Goal: Task Accomplishment & Management: Use online tool/utility

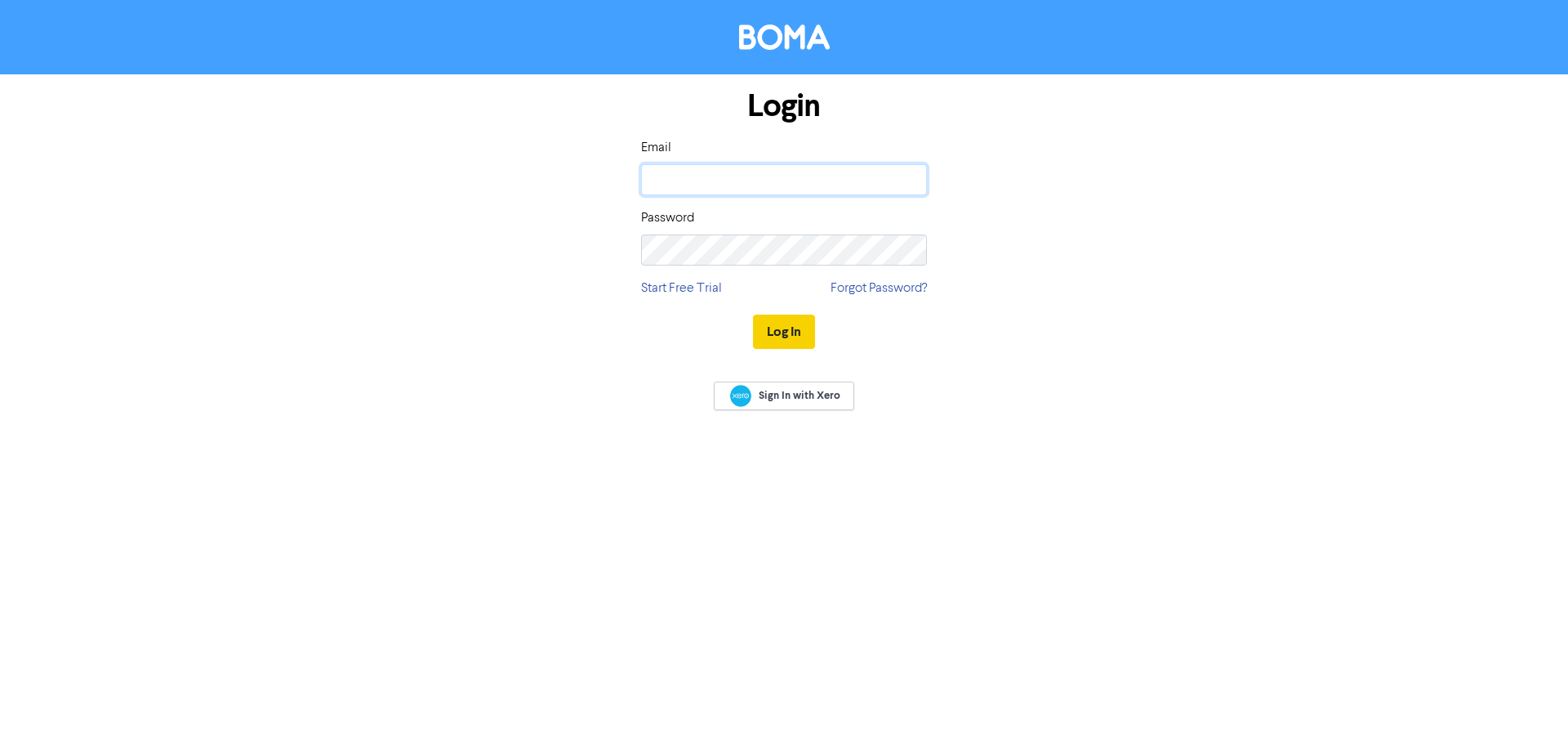
type input "[PERSON_NAME][EMAIL_ADDRESS][DOMAIN_NAME]"
click at [792, 326] on button "Log In" at bounding box center [783, 331] width 62 height 34
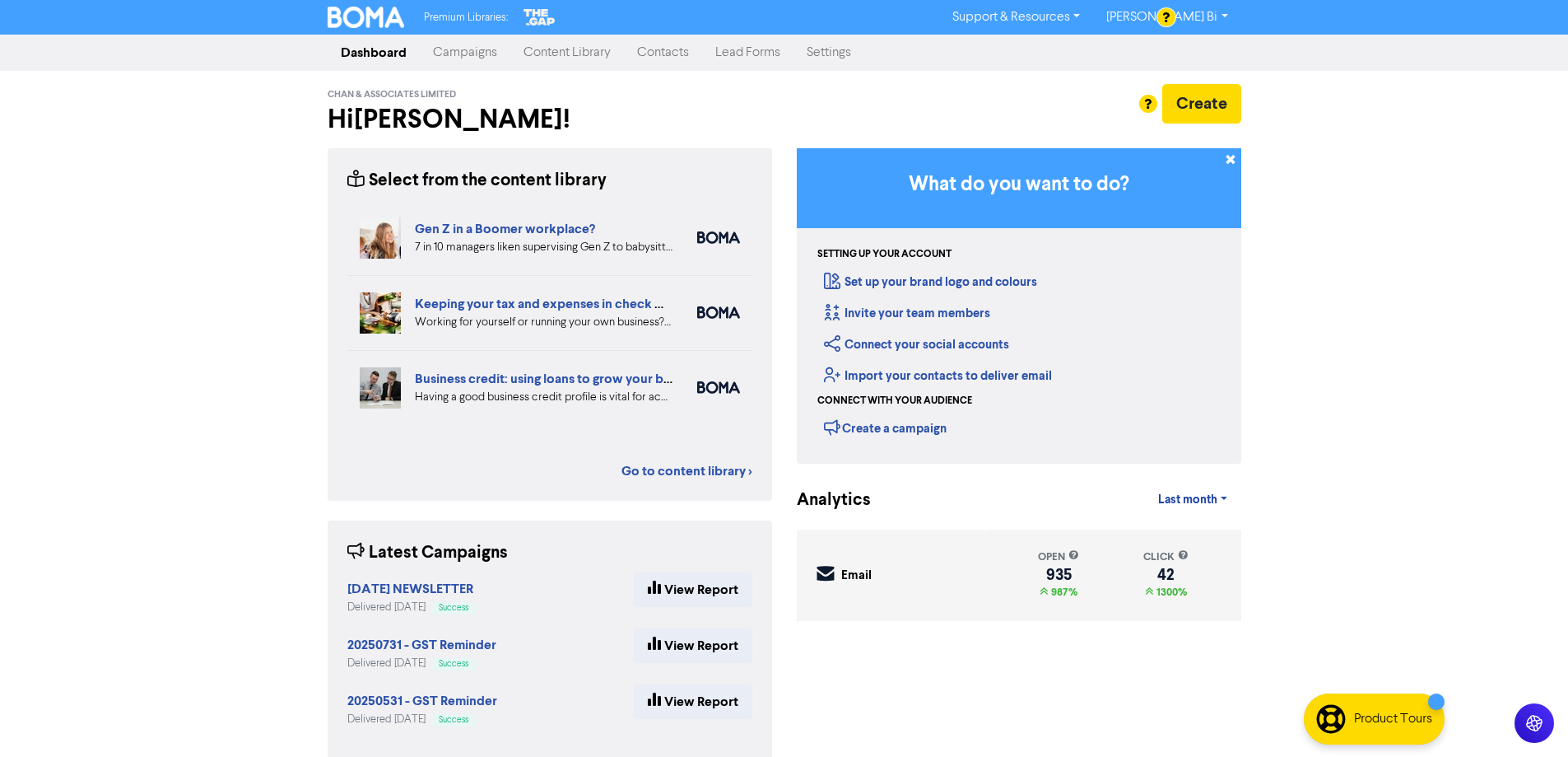
click at [667, 58] on link "Contacts" at bounding box center [664, 53] width 79 height 33
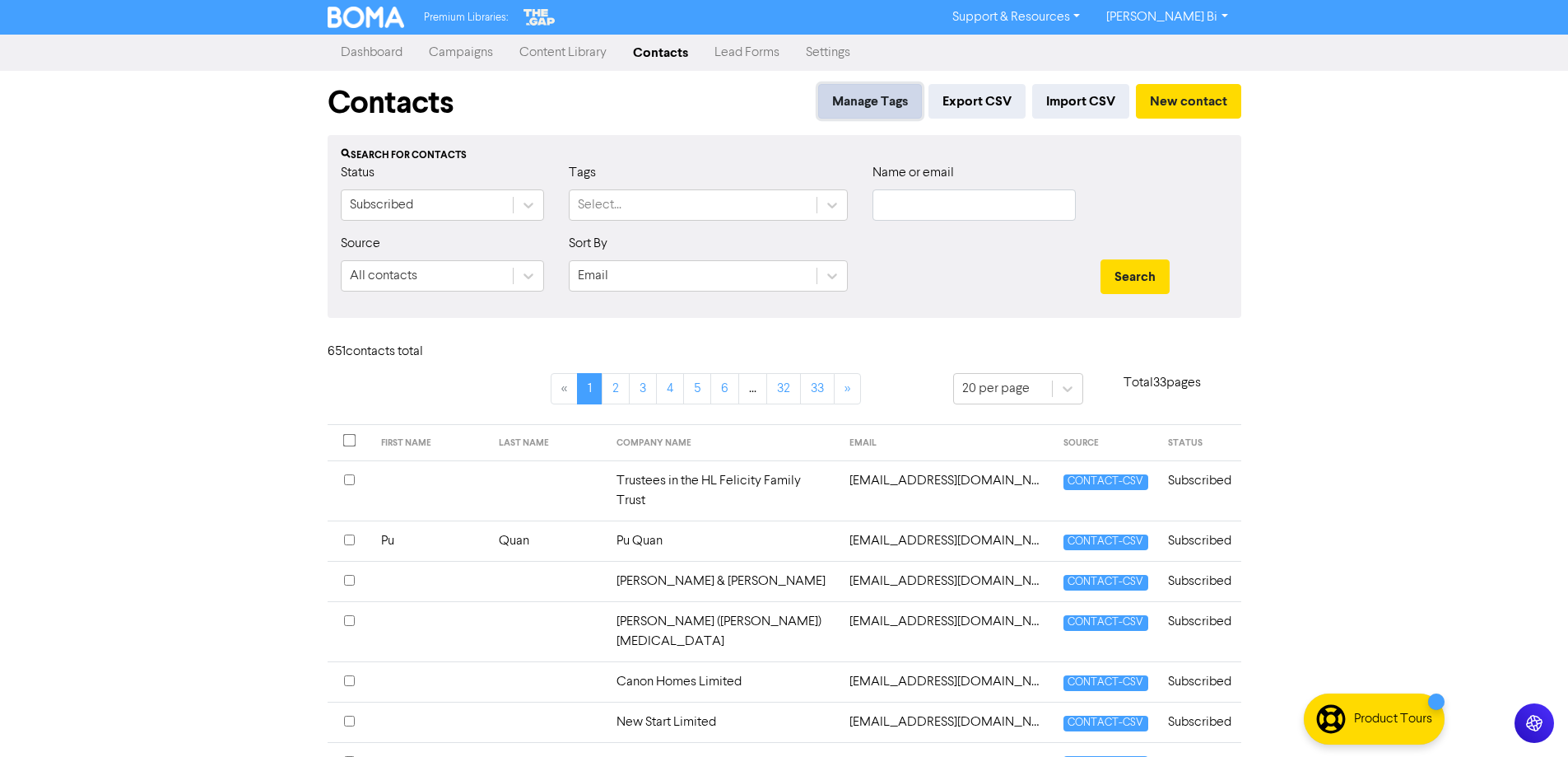
click at [856, 102] on button "Manage Tags" at bounding box center [870, 102] width 104 height 35
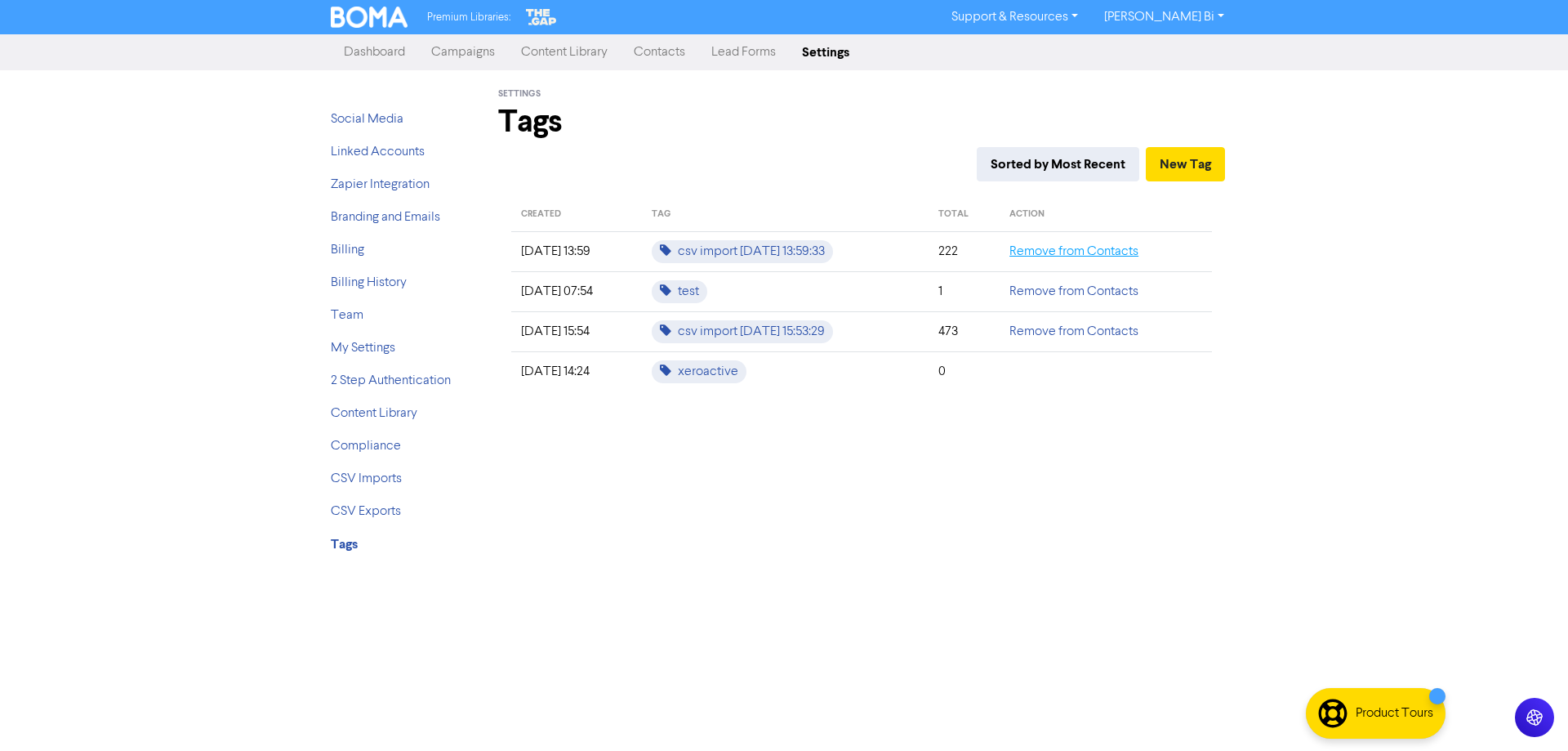
click at [1065, 252] on link "Remove from Contacts" at bounding box center [1074, 252] width 129 height 13
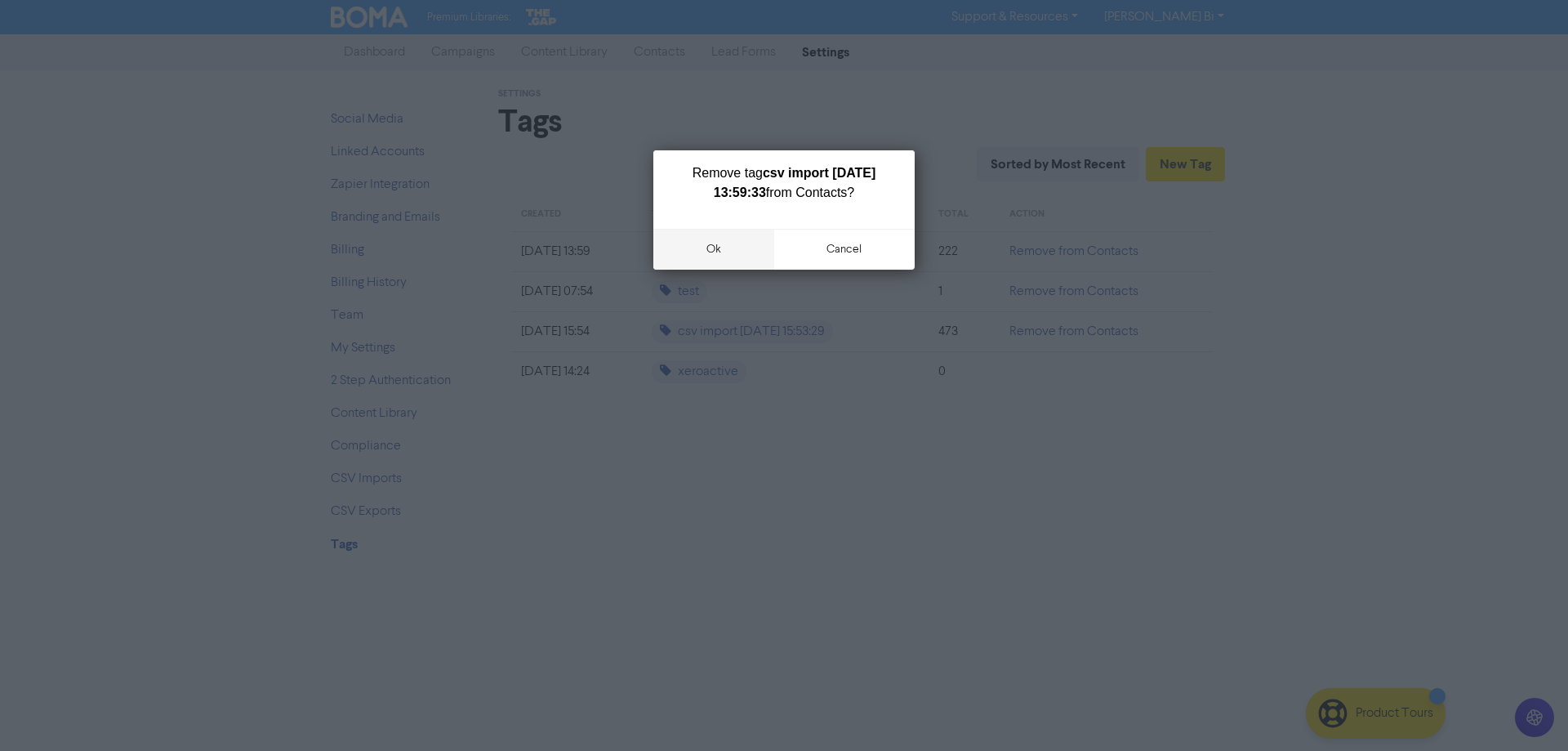
click at [734, 251] on button "ok" at bounding box center [714, 248] width 121 height 41
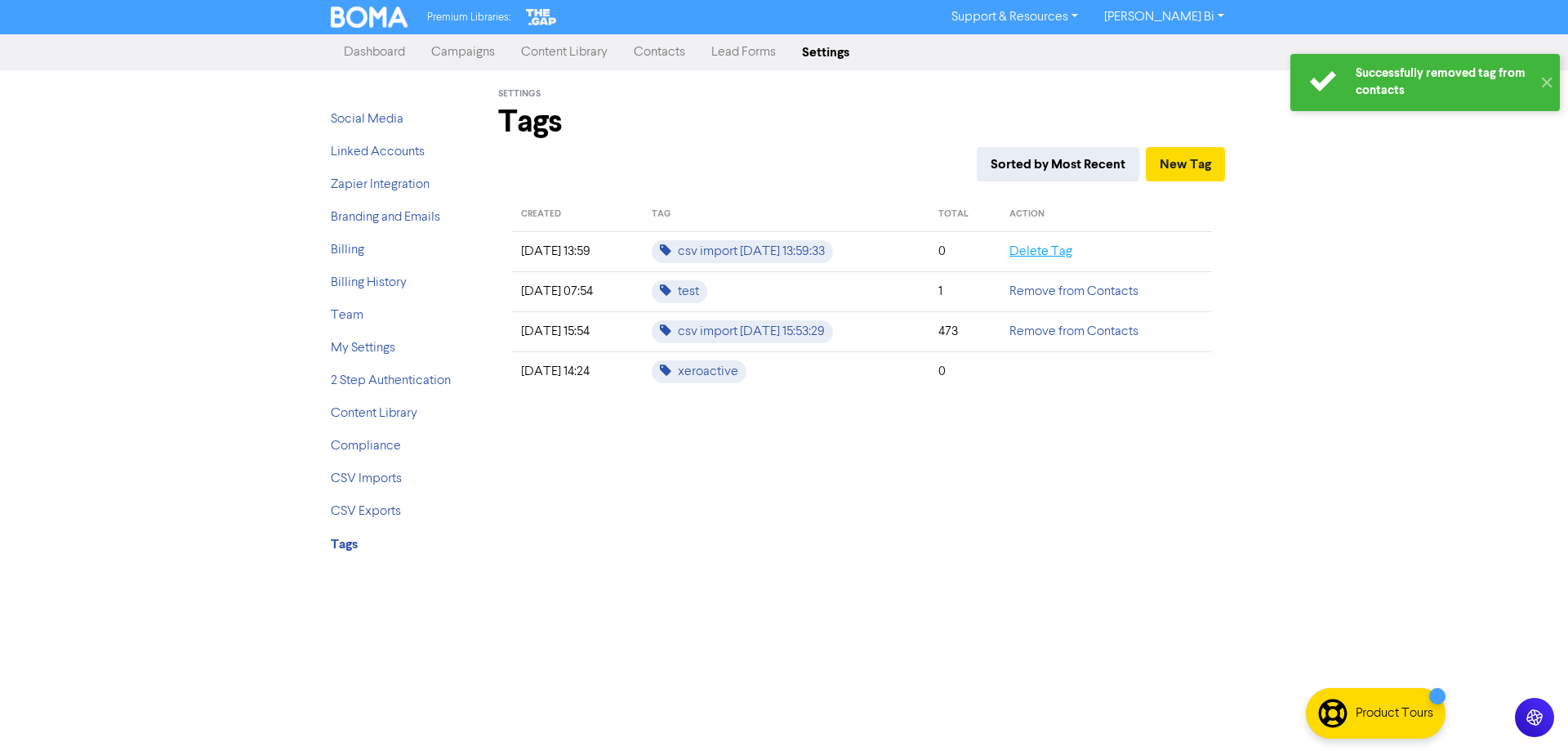
click at [1032, 247] on link "Delete Tag" at bounding box center [1041, 252] width 63 height 13
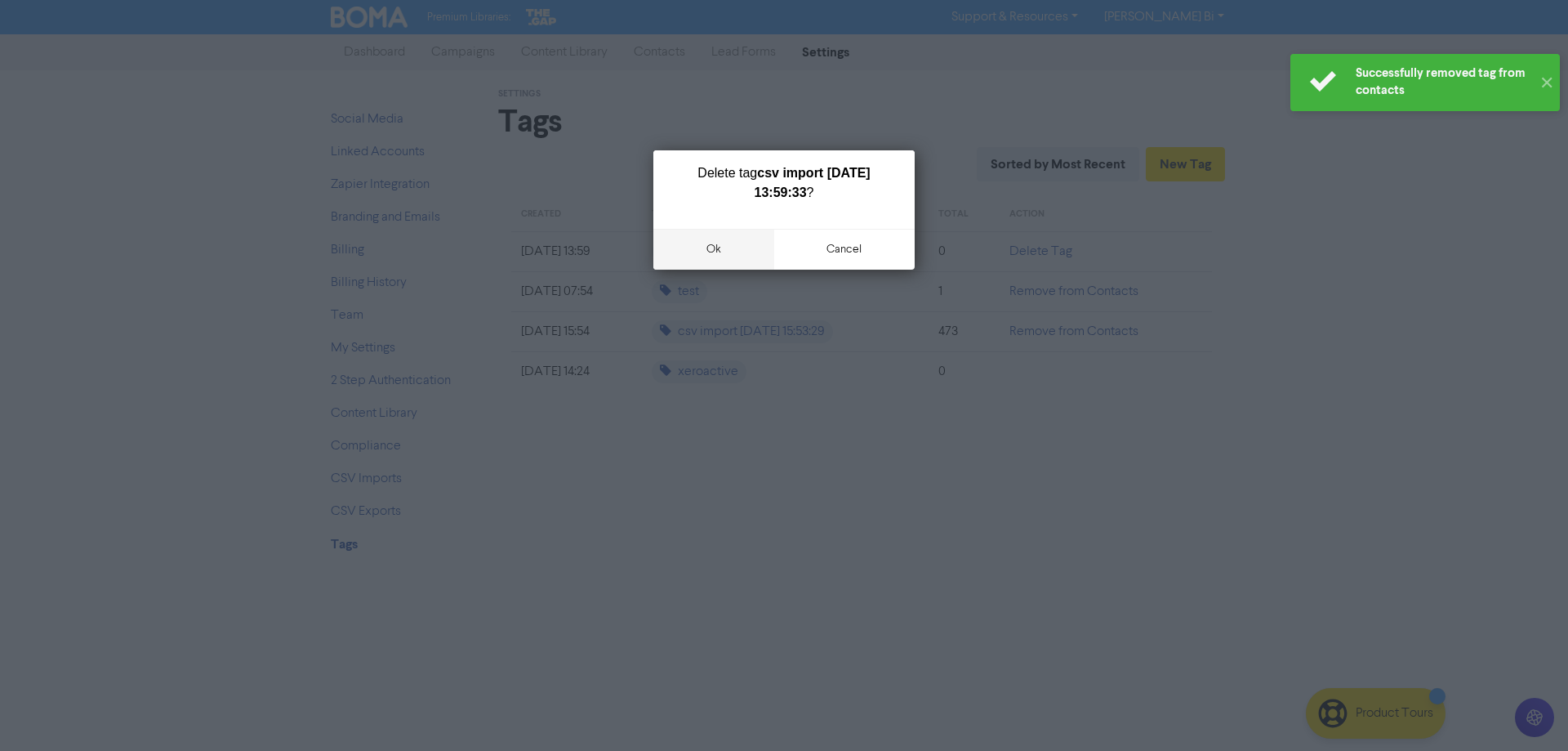
click at [724, 246] on button "ok" at bounding box center [714, 248] width 121 height 41
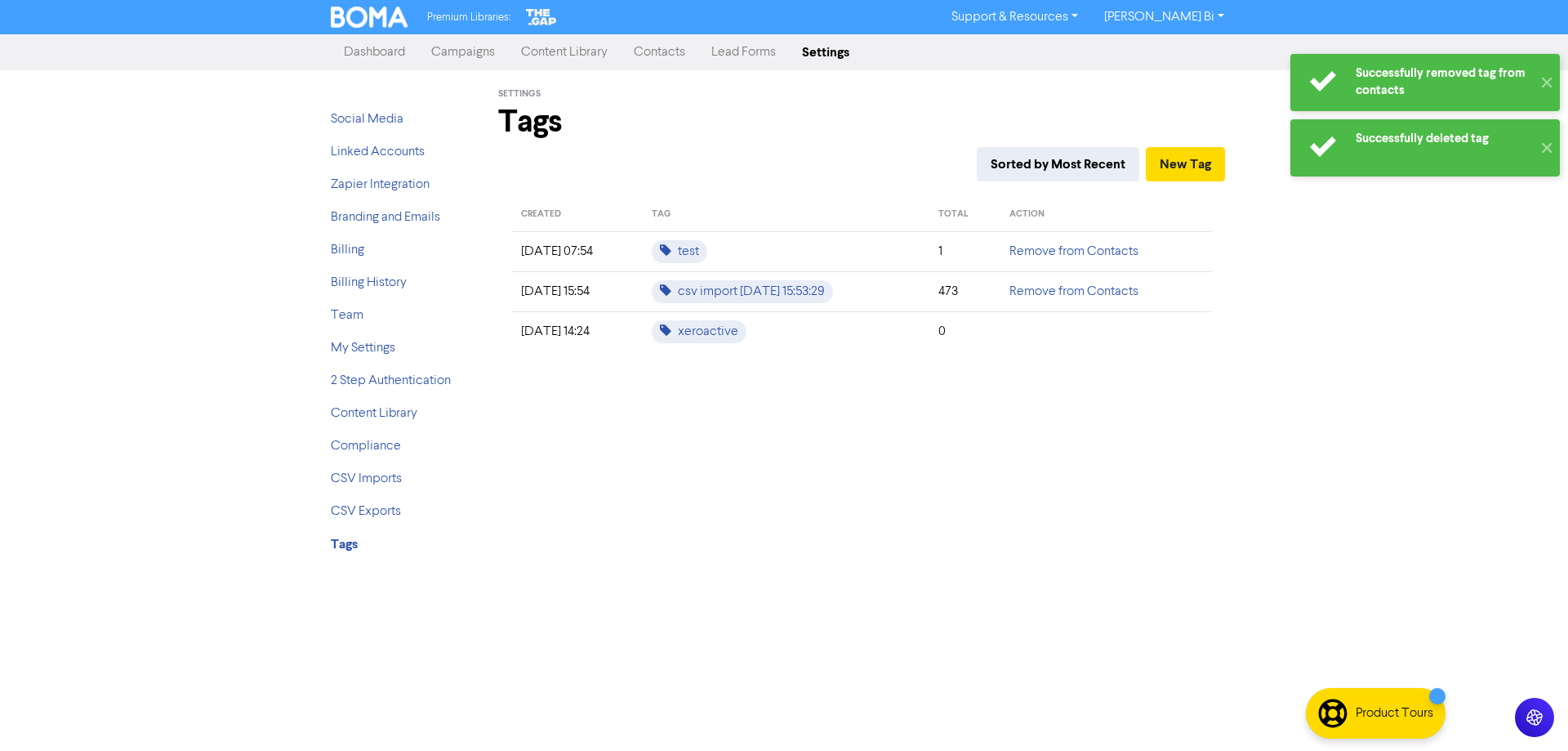
click at [458, 51] on link "Campaigns" at bounding box center [463, 52] width 89 height 32
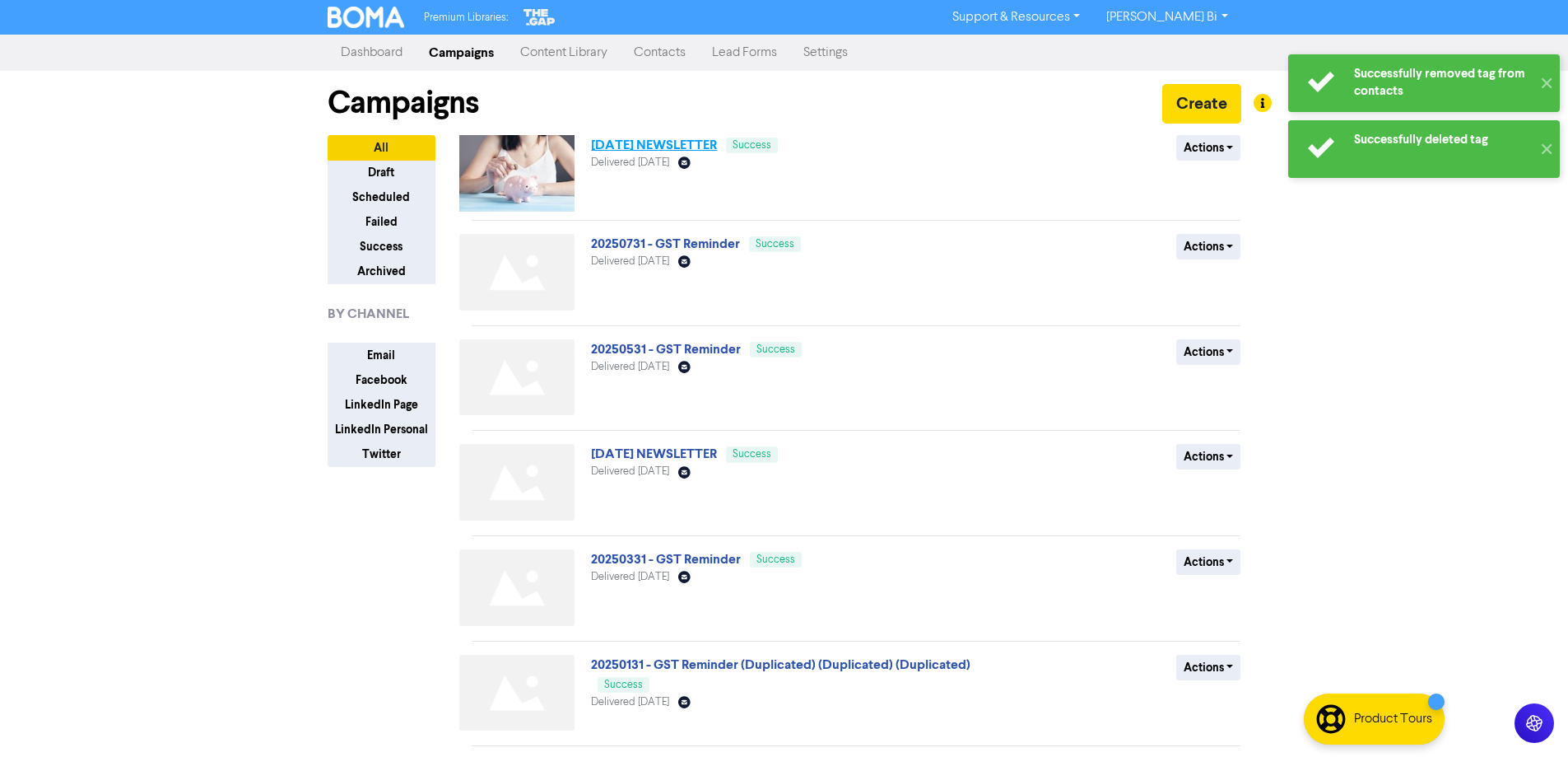
click at [684, 149] on link "[DATE] NEWSLETTER" at bounding box center [653, 145] width 126 height 16
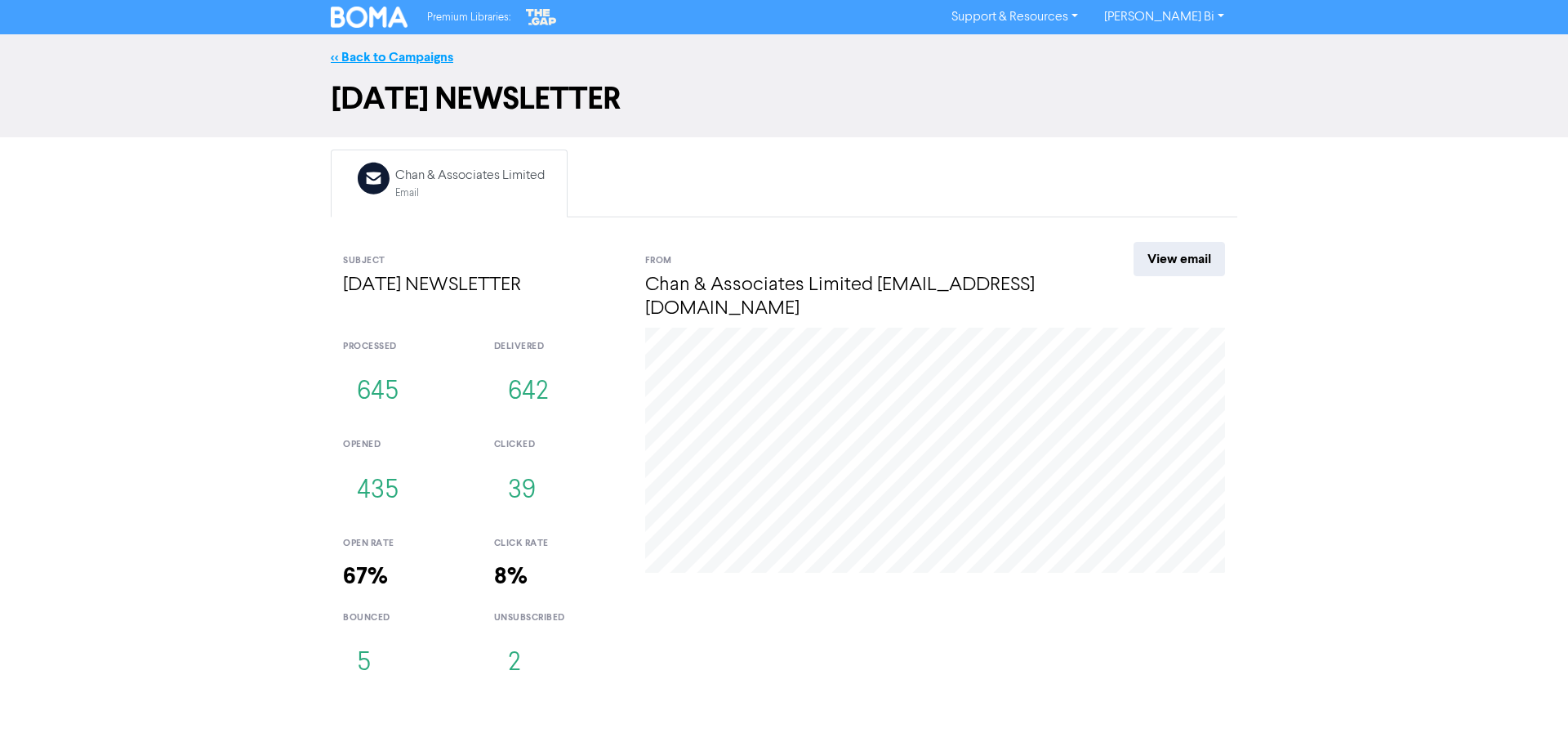
click at [383, 53] on link "<< Back to Campaigns" at bounding box center [392, 57] width 123 height 16
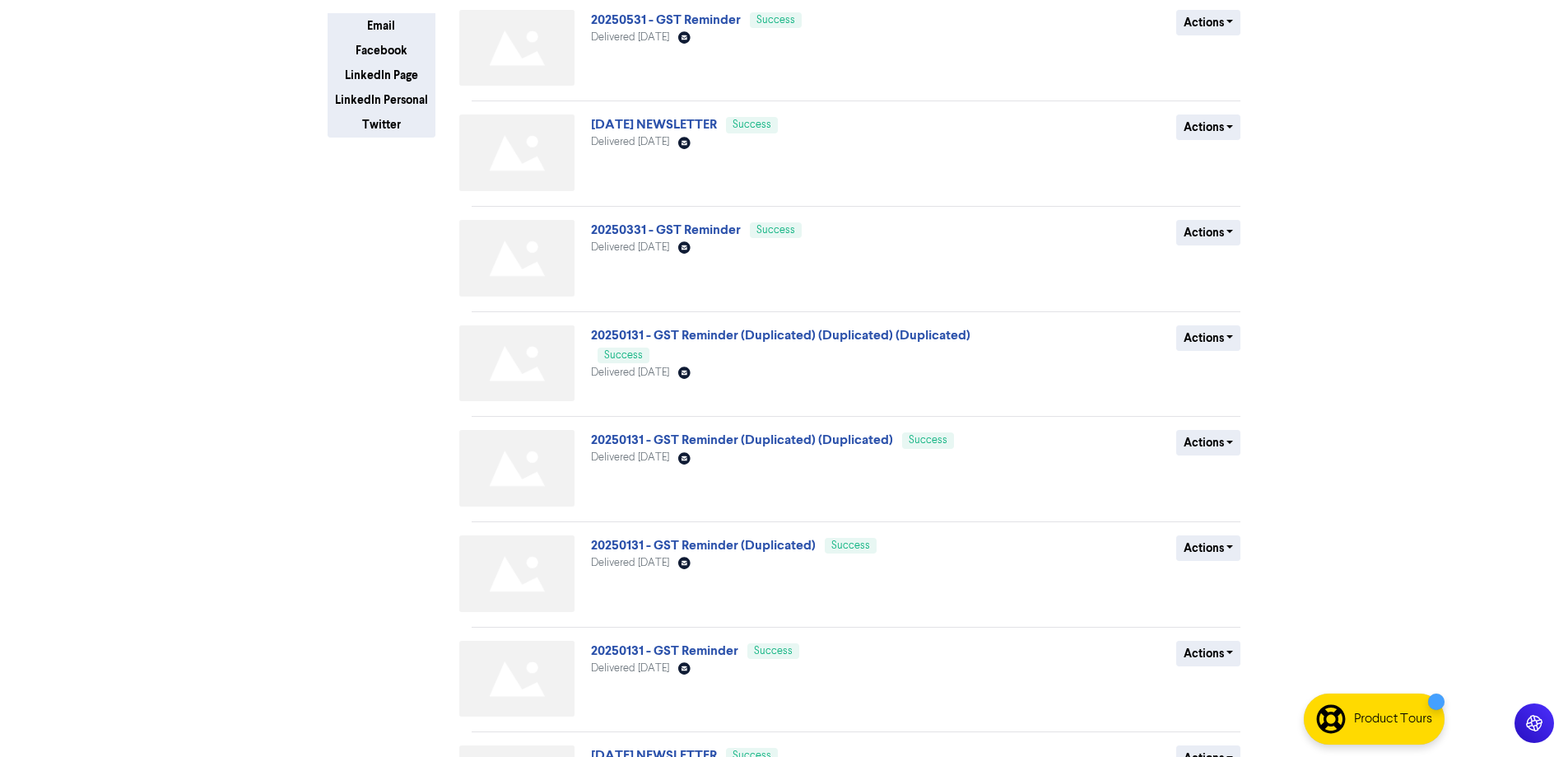
scroll to position [468, 0]
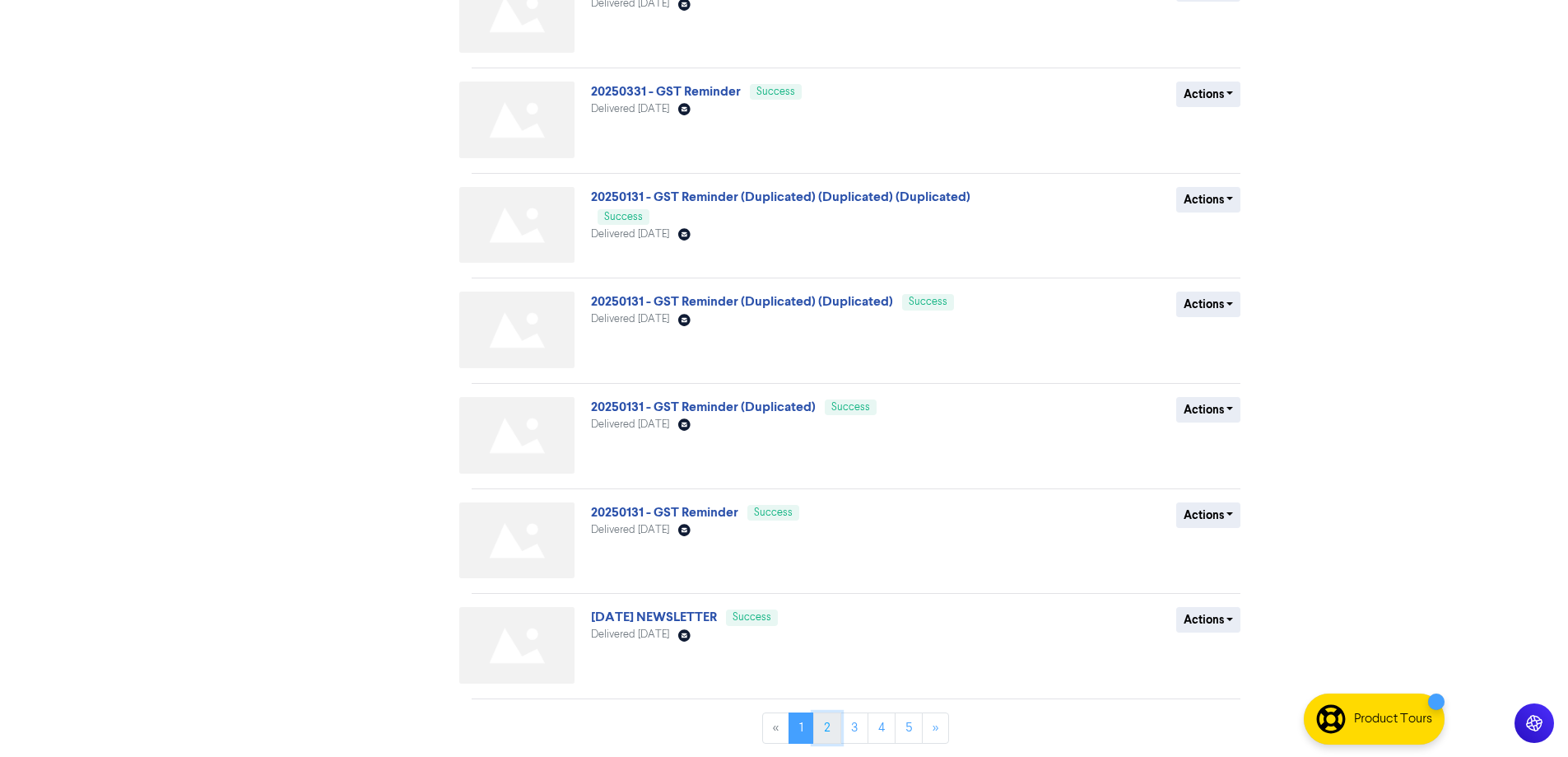
click at [824, 735] on link "2" at bounding box center [827, 728] width 28 height 32
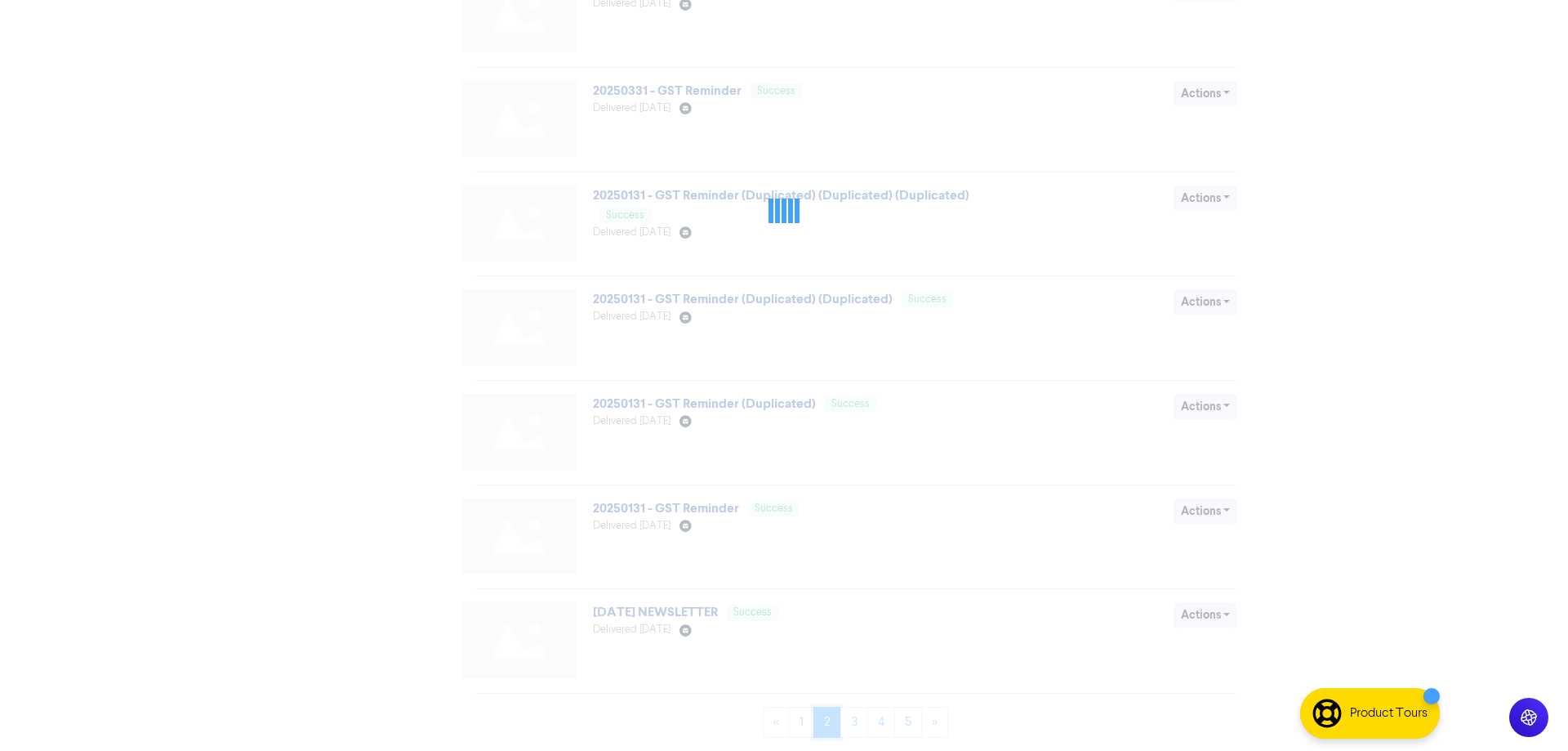
scroll to position [0, 0]
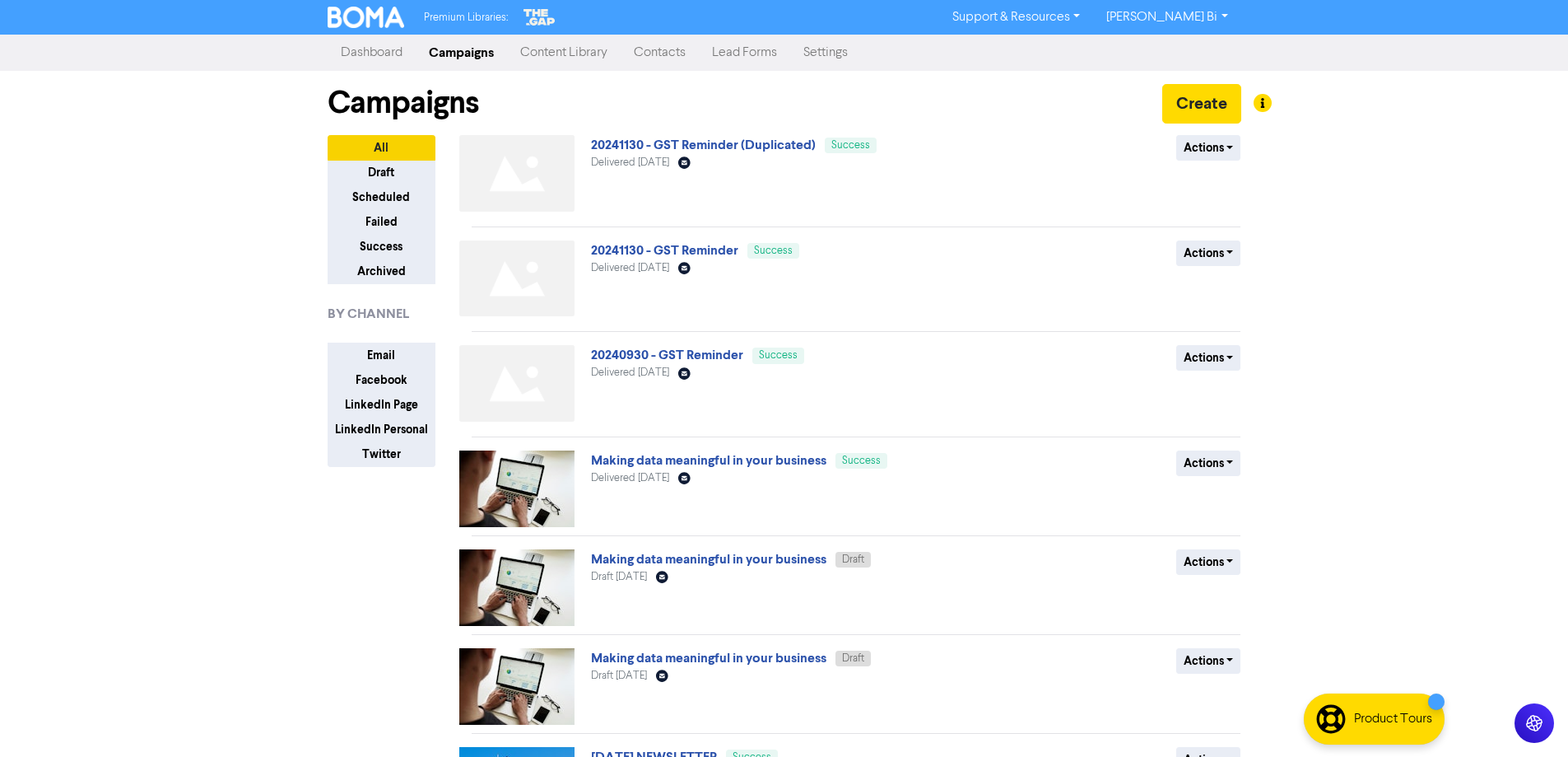
click at [472, 54] on link "Campaigns" at bounding box center [461, 53] width 91 height 33
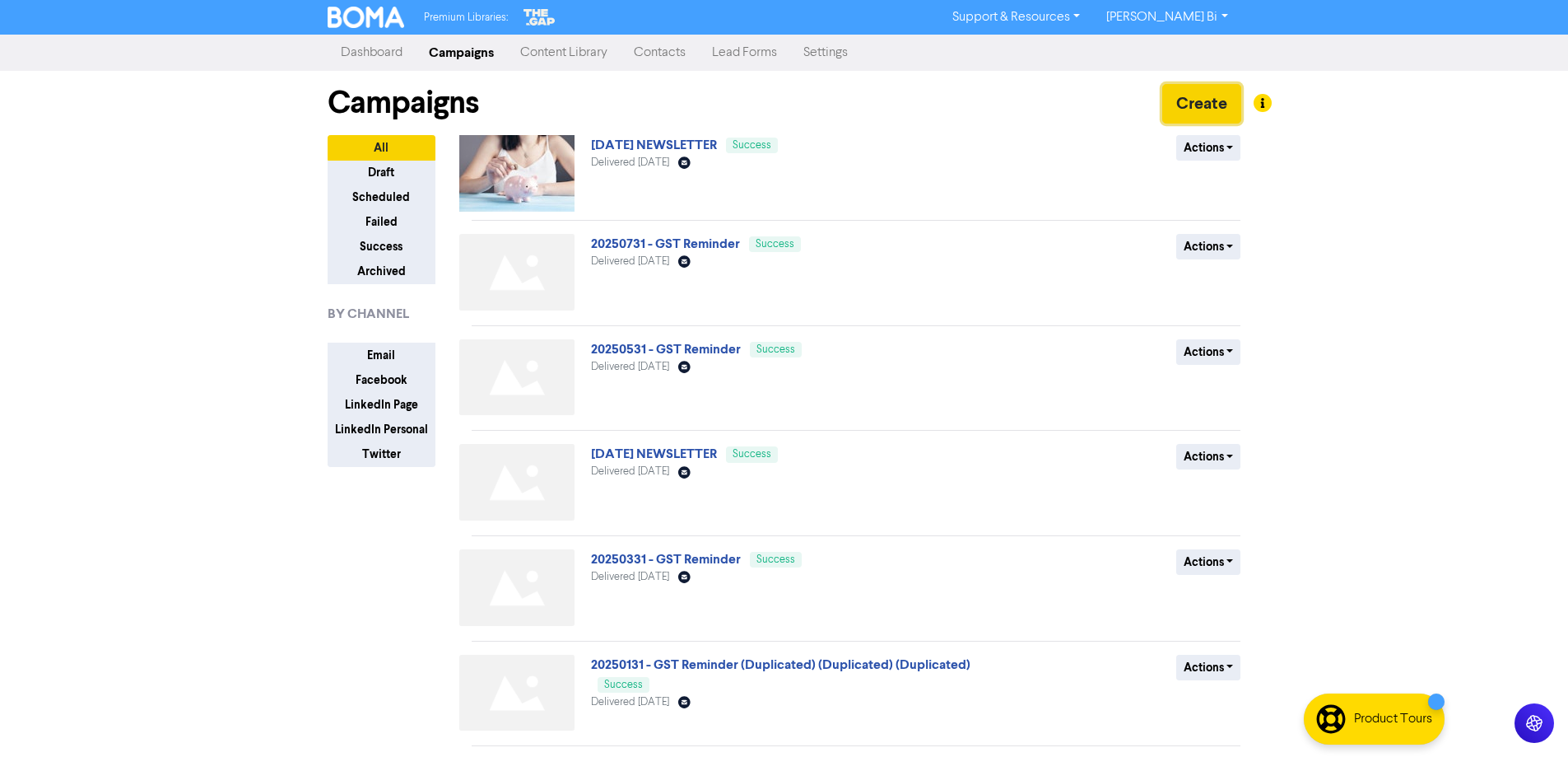
click at [1178, 98] on button "Create" at bounding box center [1202, 104] width 79 height 39
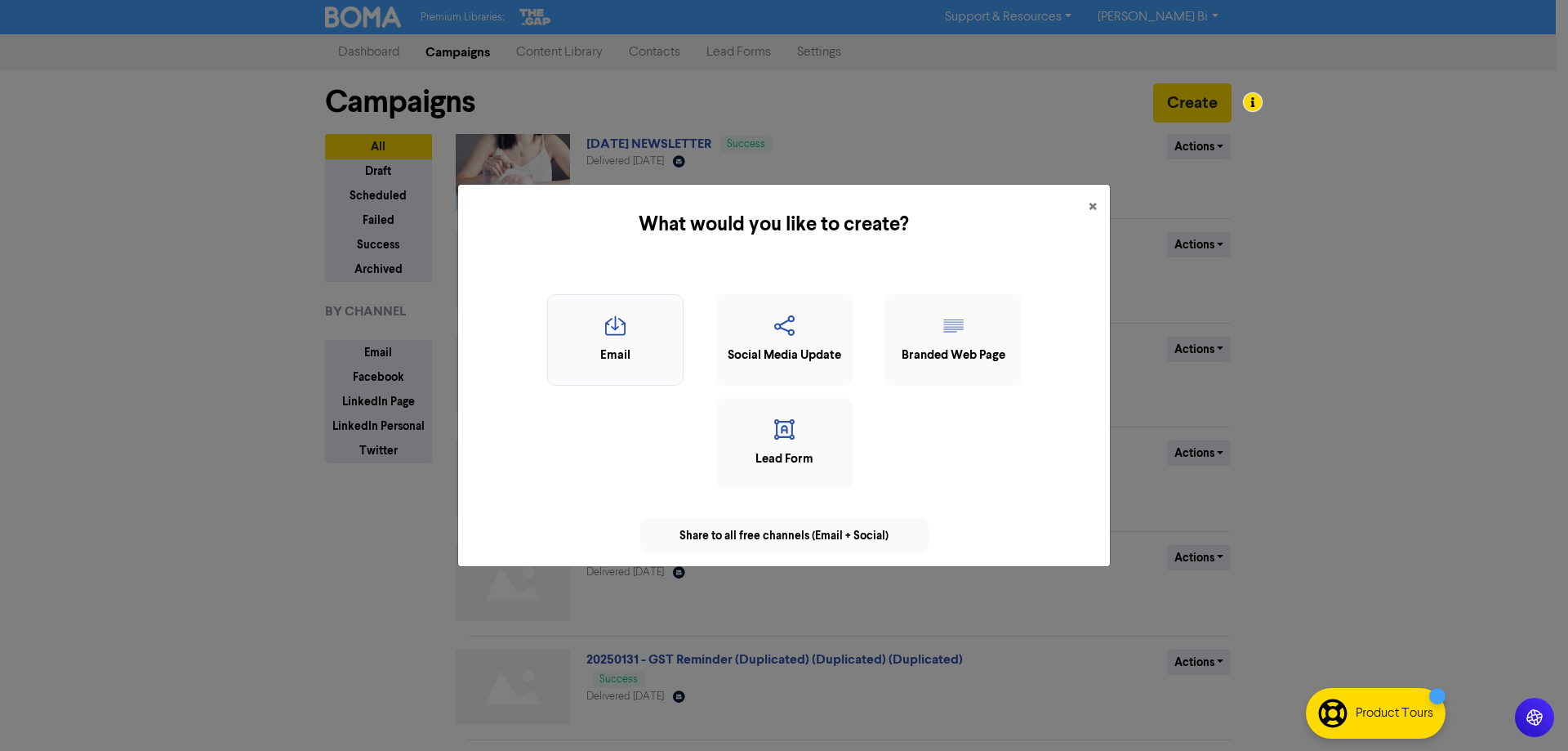
click at [595, 344] on icon "button" at bounding box center [616, 330] width 118 height 31
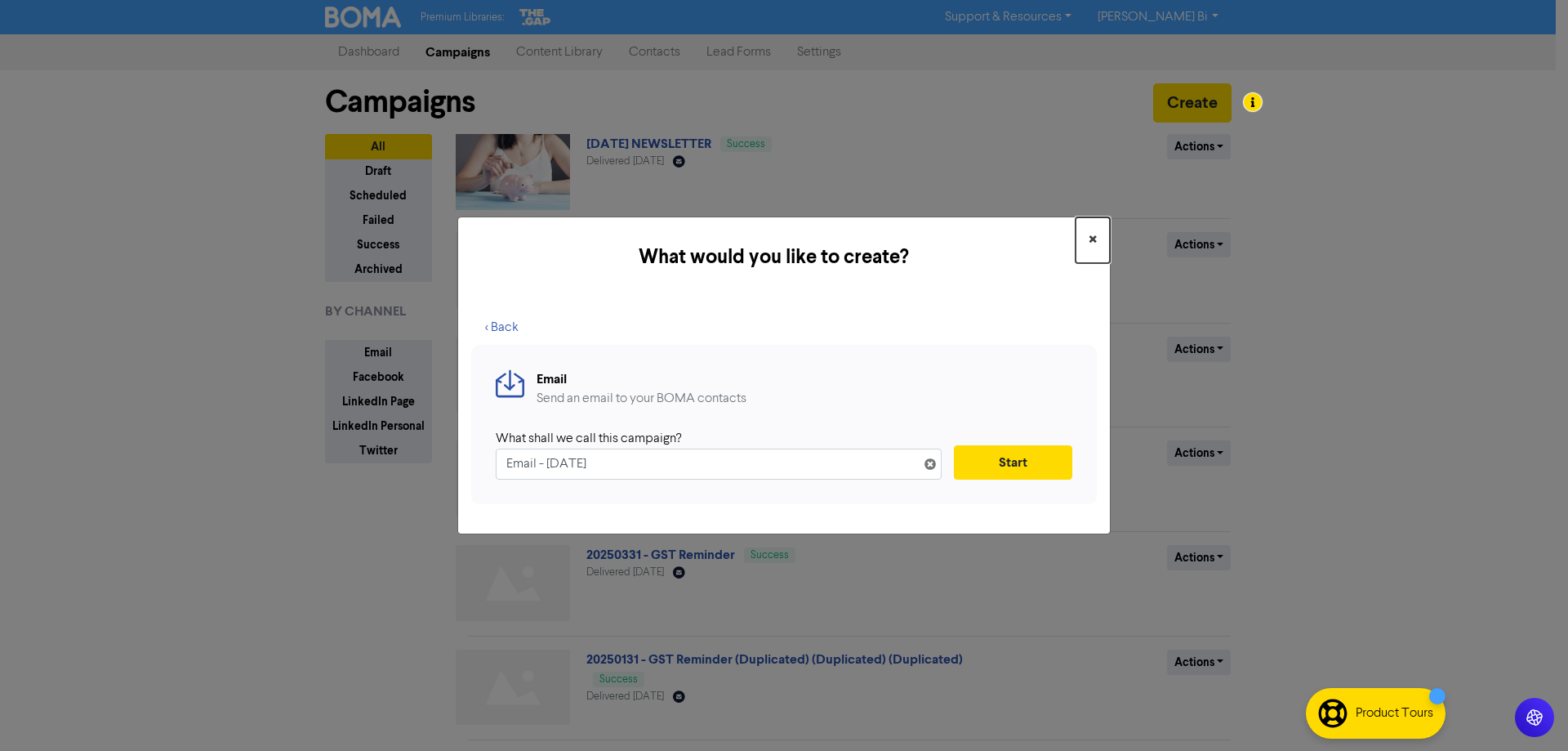
click at [1088, 239] on span "×" at bounding box center [1092, 241] width 9 height 25
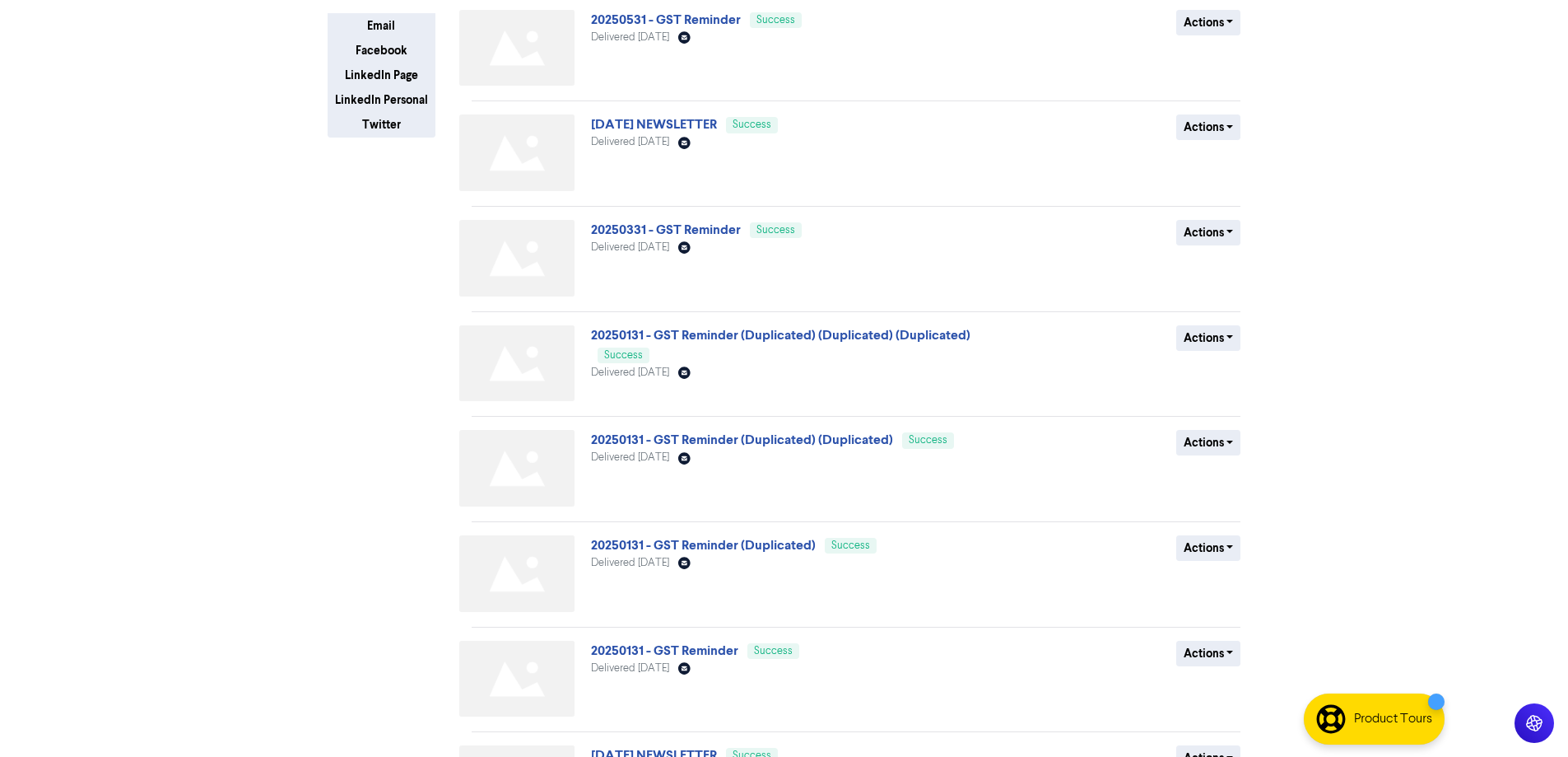
scroll to position [468, 0]
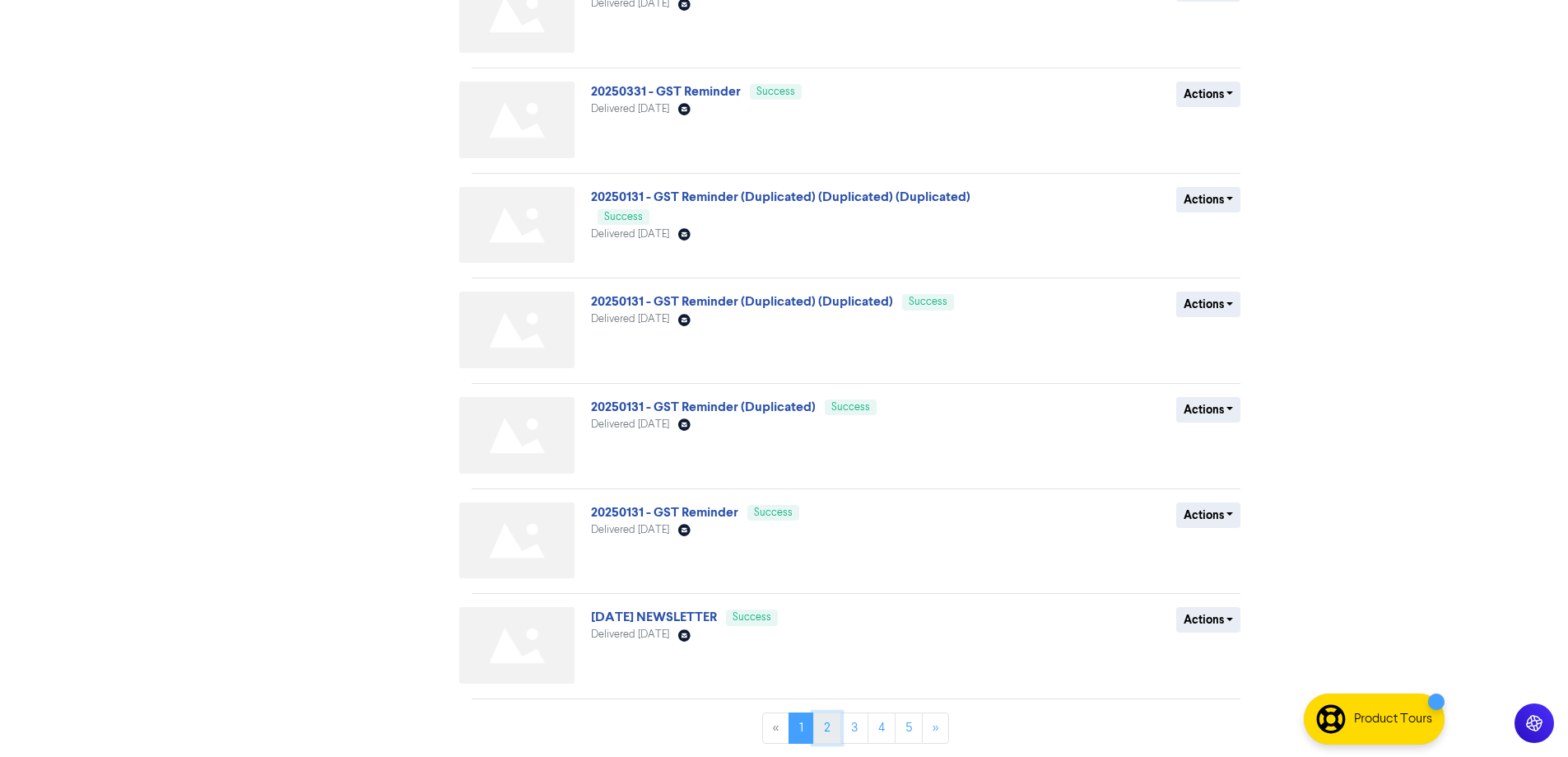
click at [817, 716] on link "2" at bounding box center [827, 728] width 28 height 32
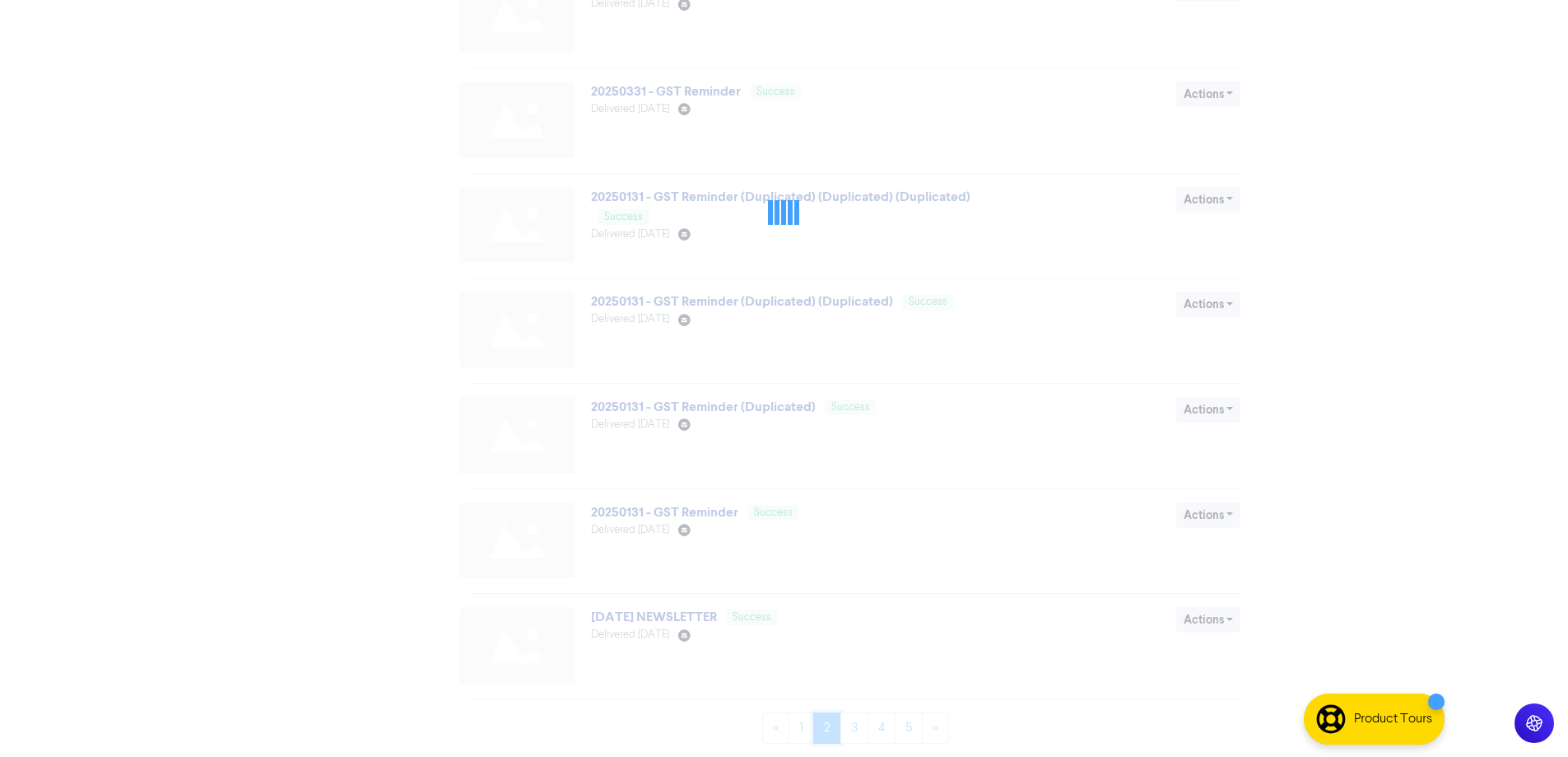
scroll to position [0, 0]
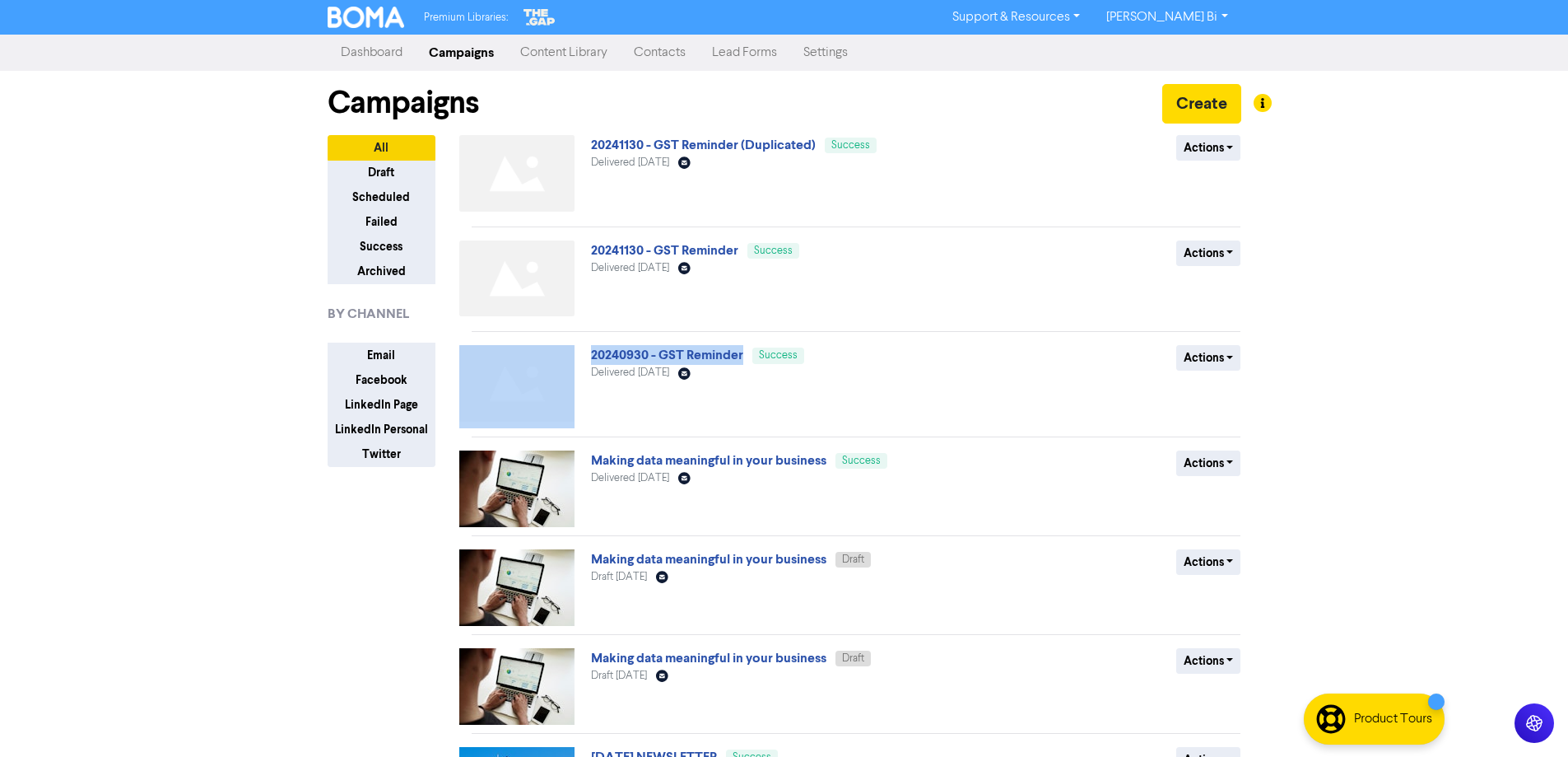
drag, startPoint x: 744, startPoint y: 354, endPoint x: 587, endPoint y: 355, distance: 157.0
click at [587, 355] on div "20240930 - GST Reminder Success Delivered [DATE] Email Created with Sketch. Act…" at bounding box center [856, 387] width 794 height 83
copy div "20240930 - GST Reminder"
click at [1191, 90] on button "Create" at bounding box center [1202, 104] width 79 height 39
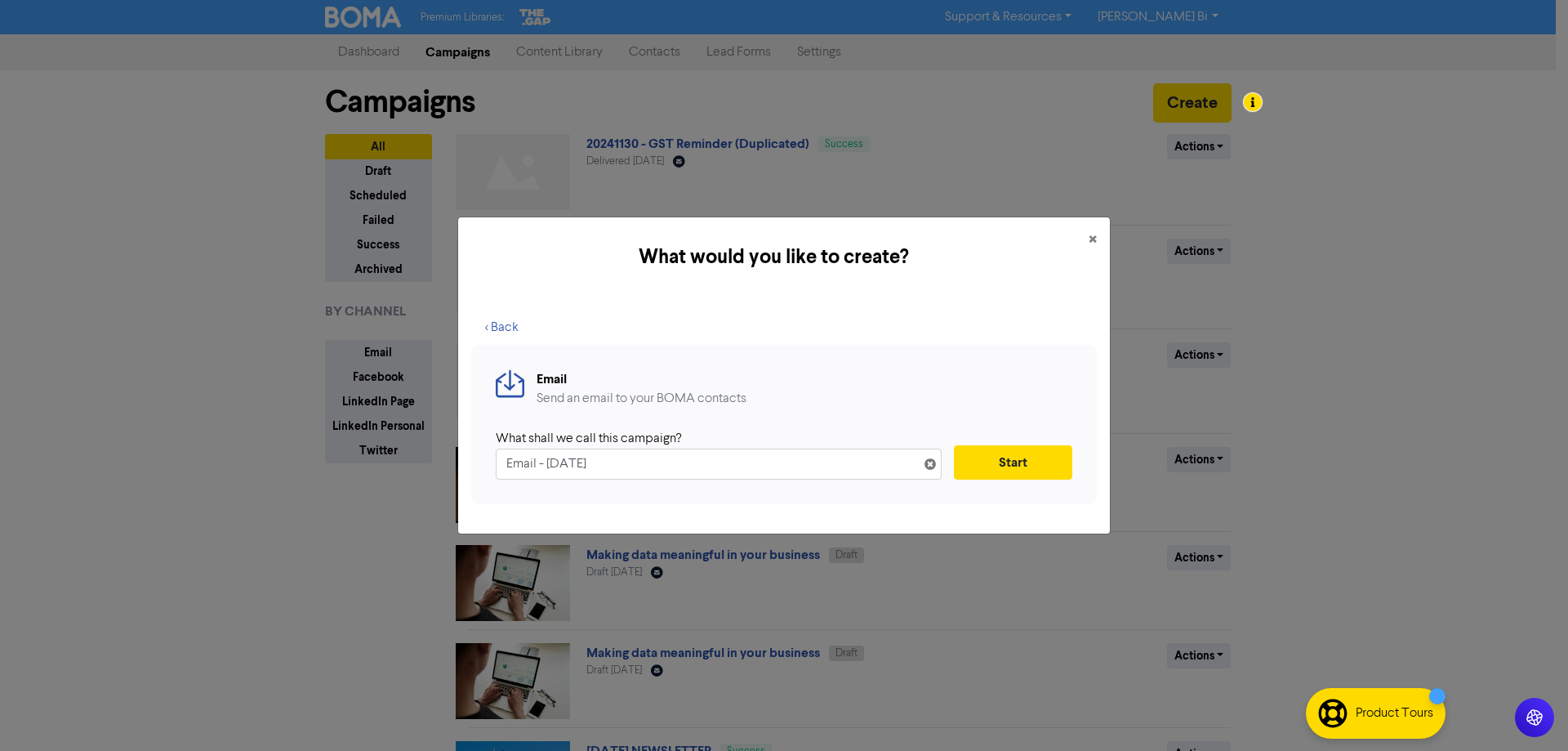
click at [578, 471] on input "Email - [DATE]" at bounding box center [718, 464] width 446 height 31
drag, startPoint x: 655, startPoint y: 470, endPoint x: 449, endPoint y: 447, distance: 207.3
click at [449, 447] on div "What would you like to create? × < Back Email Send an email to your BOMA contac…" at bounding box center [784, 375] width 1568 height 751
click at [535, 464] on input "20240930 - GST Reminder" at bounding box center [718, 464] width 446 height 31
type input "20250930 - GST Reminder"
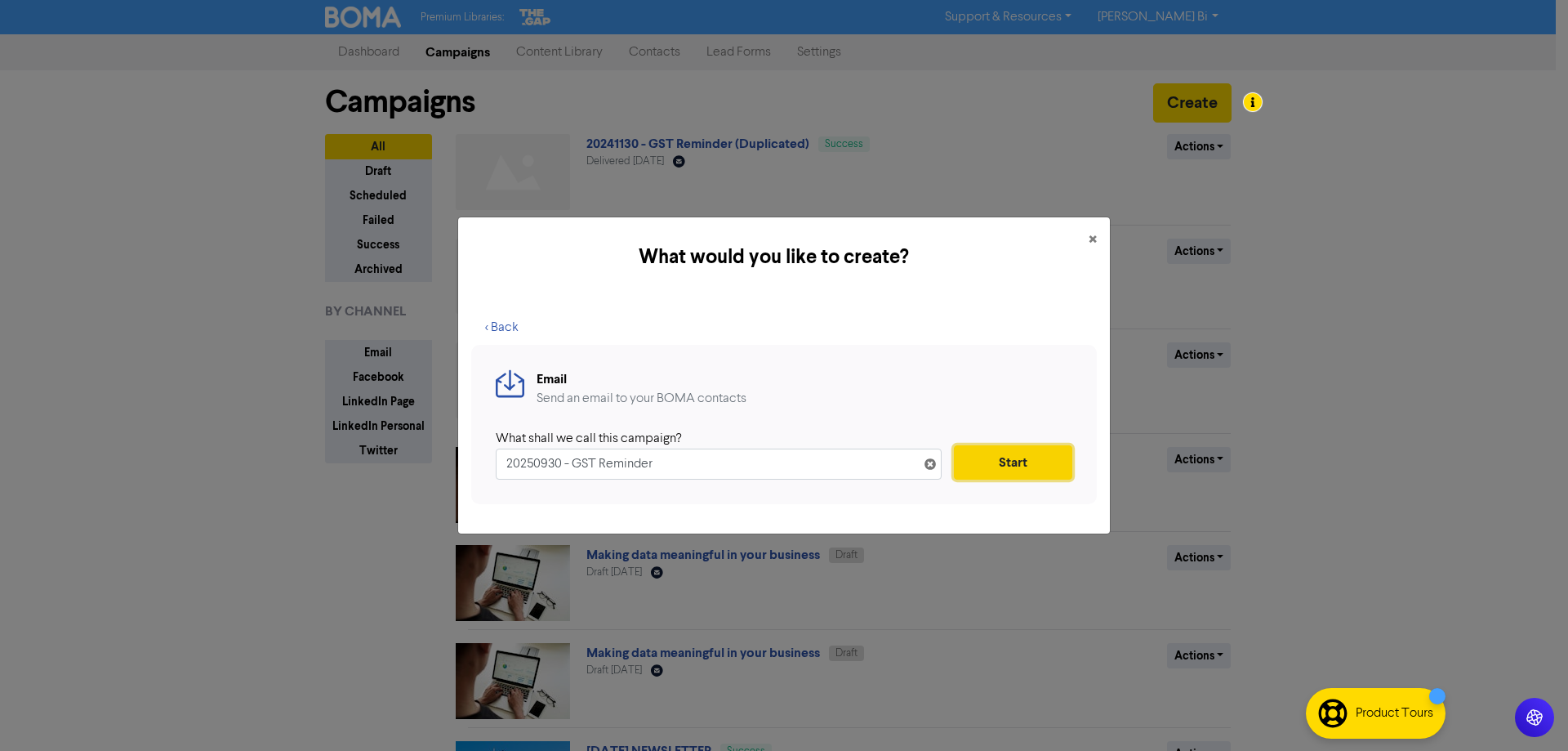
click at [1010, 466] on button "Start" at bounding box center [1013, 463] width 118 height 34
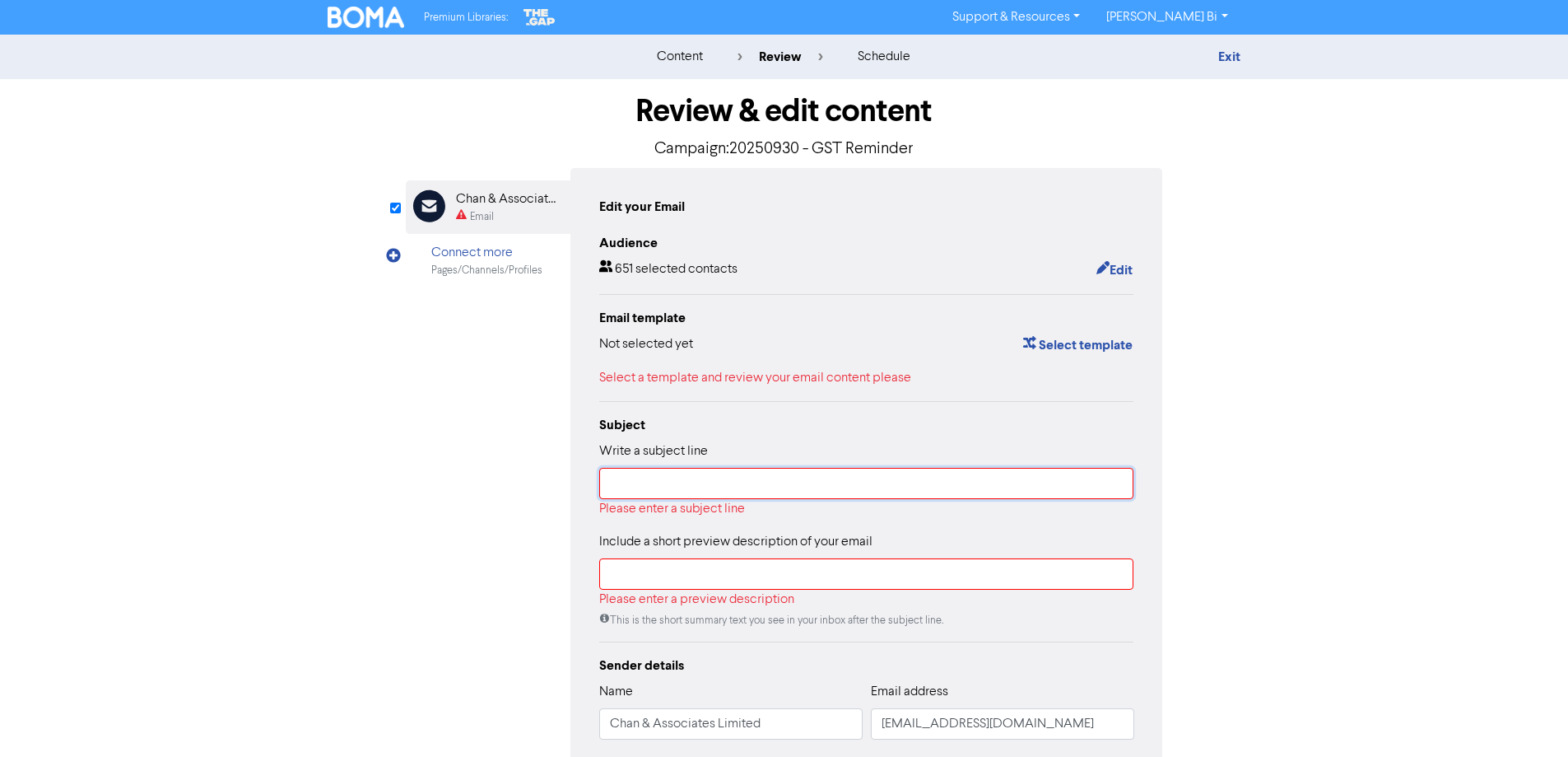
click at [784, 486] on input "text" at bounding box center [867, 484] width 535 height 32
paste input "20240930 - GST Reminder"
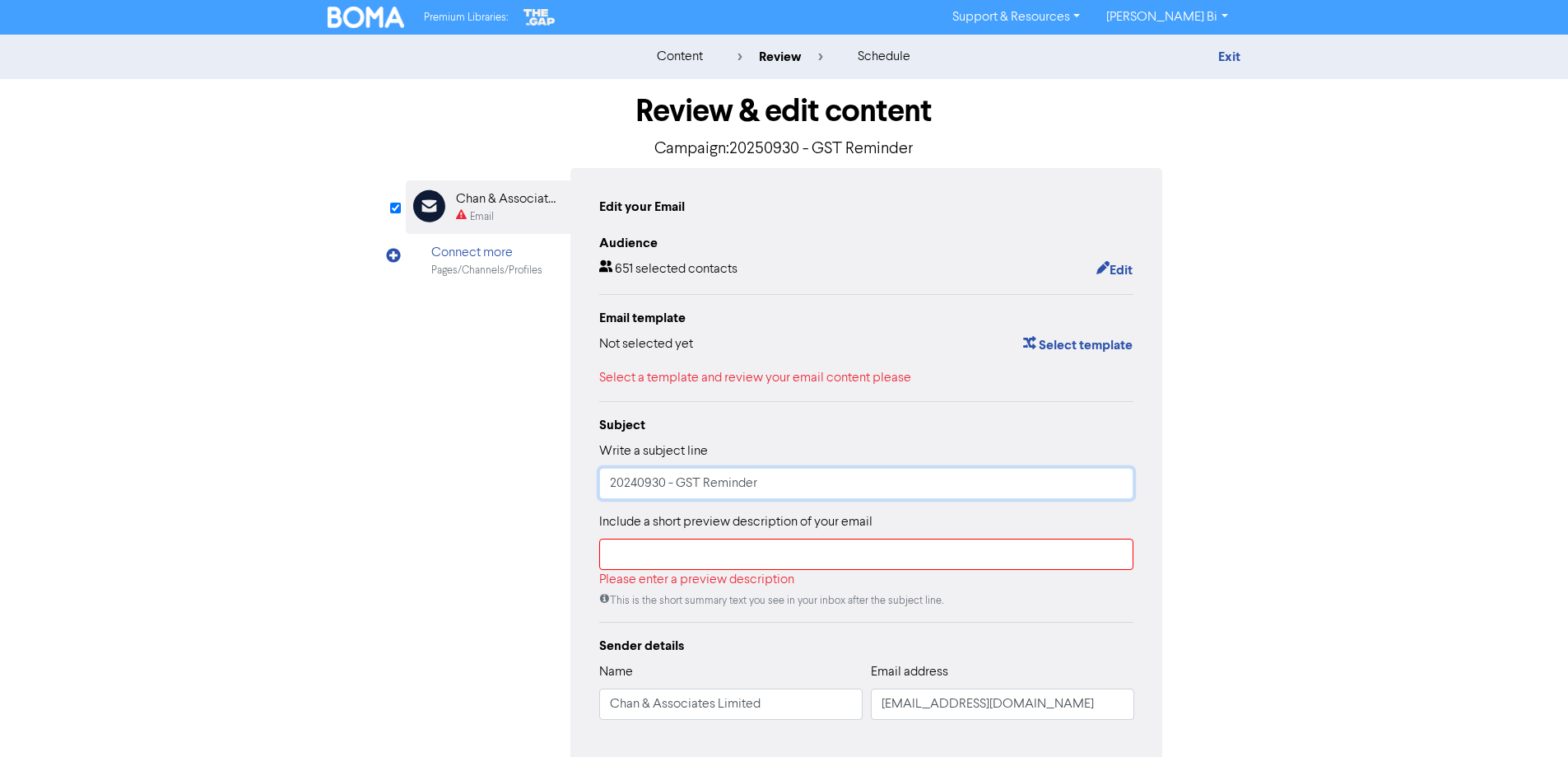
type input "20240930 - GST Reminder"
click at [655, 570] on input "text" at bounding box center [867, 554] width 535 height 32
paste input "20240930 - GST Reminder"
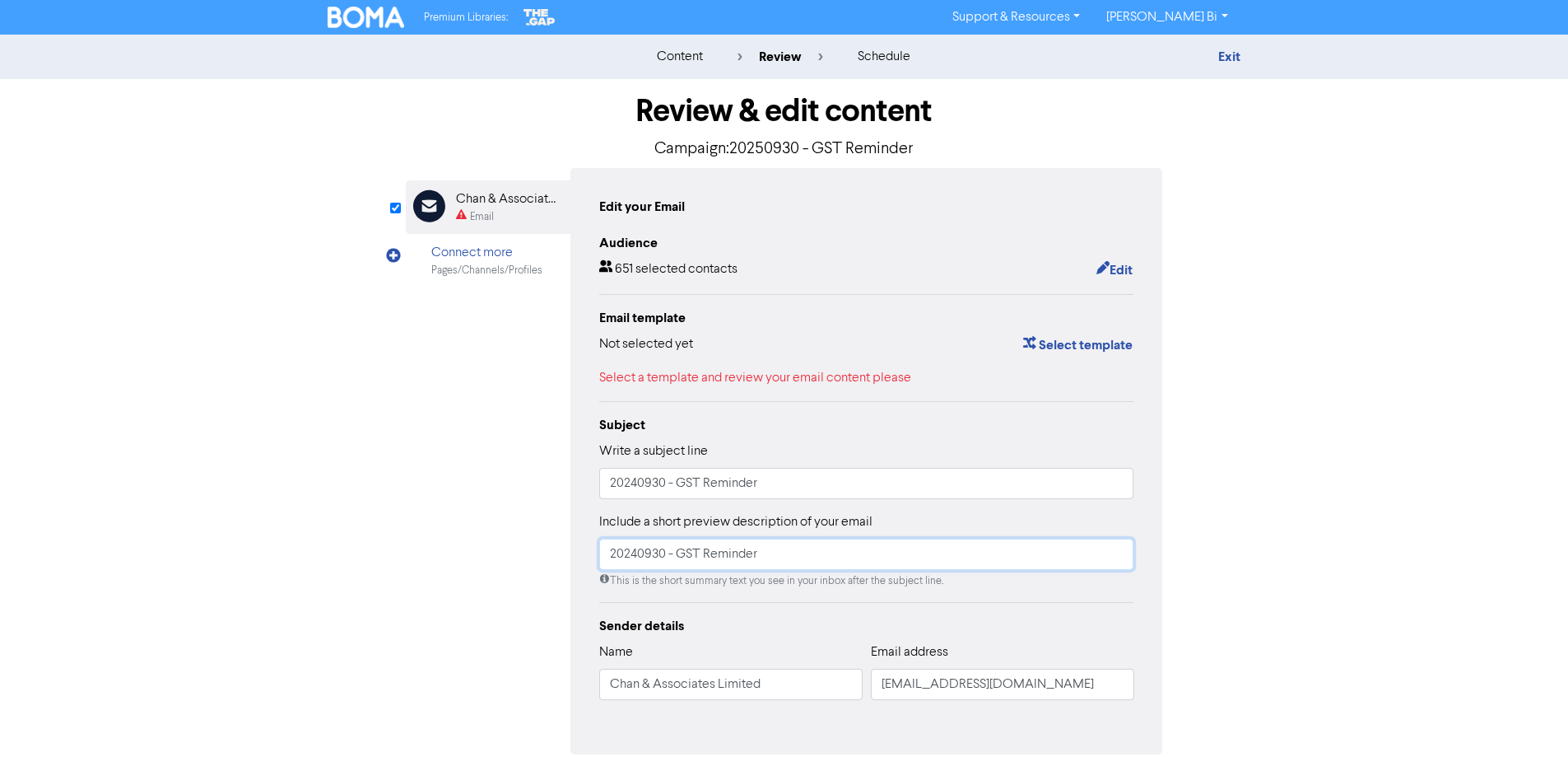
type input "20240930 - GST Reminder"
click at [616, 480] on input "20240930 - GST Reminder" at bounding box center [867, 484] width 535 height 32
type input "20240930 - GST Reminder"
click at [613, 552] on input "20240930 - GST Reminder" at bounding box center [867, 554] width 535 height 32
type input "20240930 - GST Reminder"
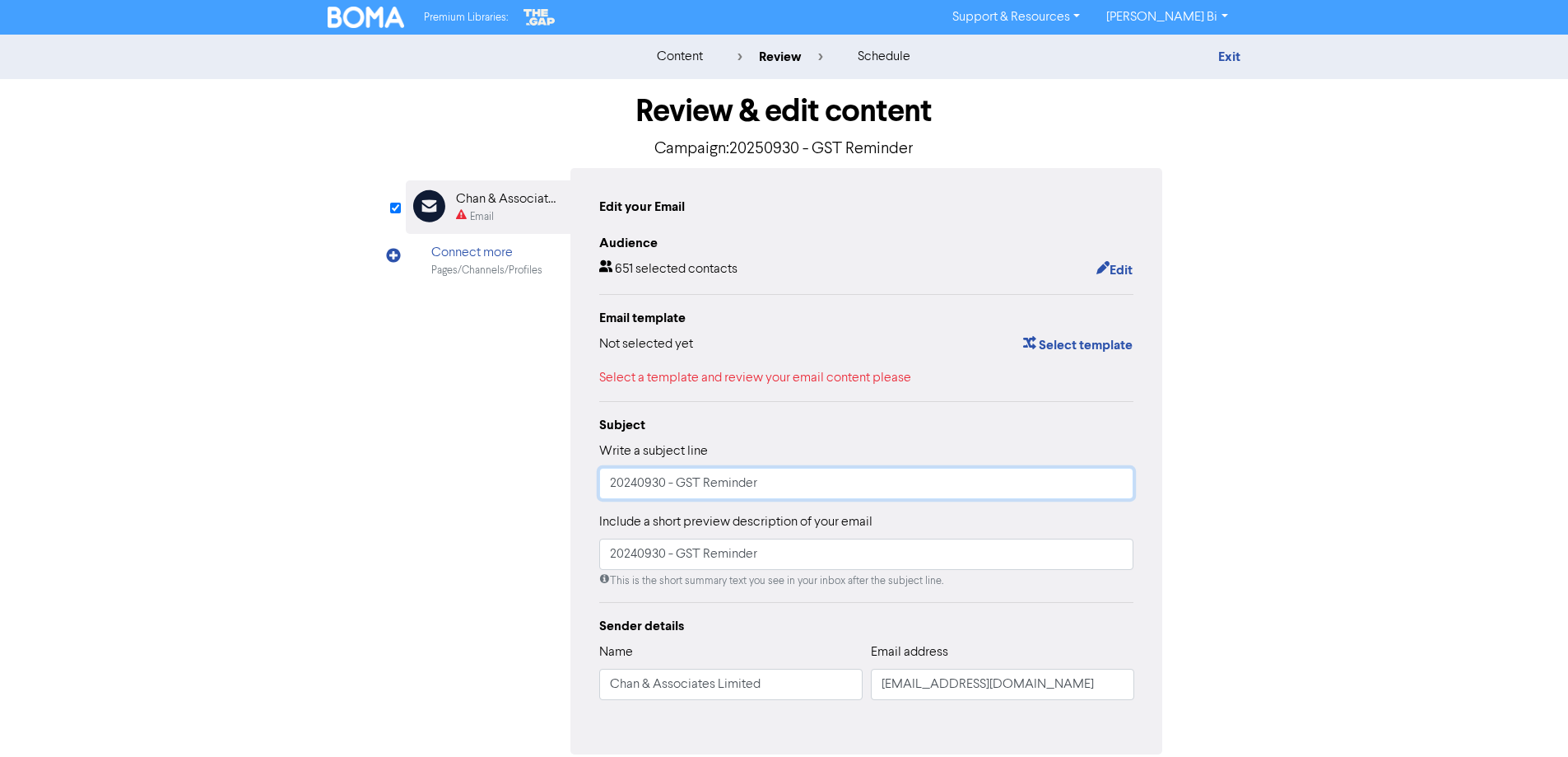
click at [635, 478] on input "20240930 - GST Reminder" at bounding box center [867, 484] width 535 height 32
type input "20250930 - GST Reminder"
drag, startPoint x: 634, startPoint y: 559, endPoint x: 638, endPoint y: 549, distance: 10.8
click at [634, 558] on input "20240930 - GST Reminder" at bounding box center [867, 554] width 535 height 32
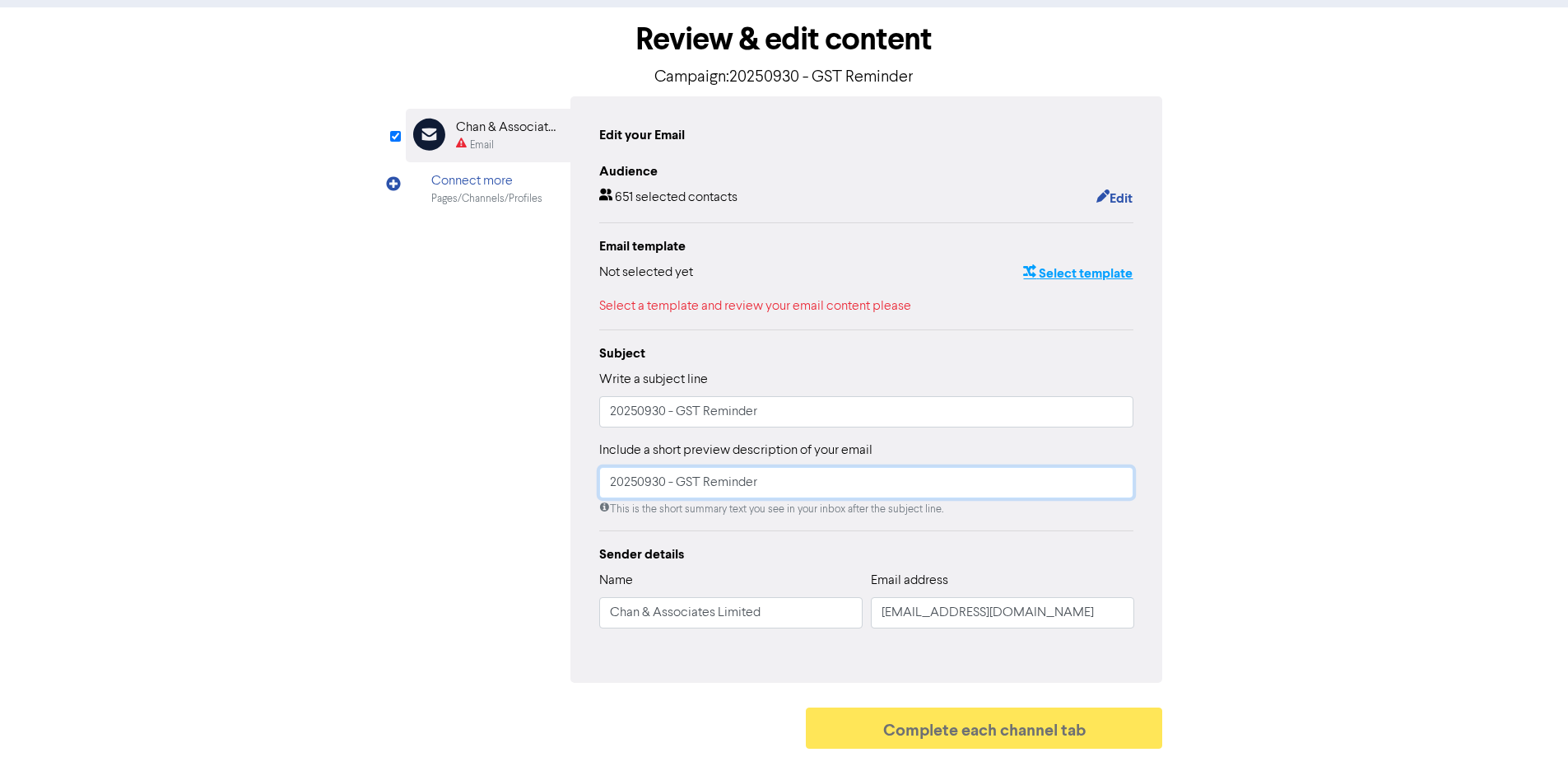
type input "20250930 - GST Reminder"
click at [1121, 272] on button "Select template" at bounding box center [1078, 273] width 111 height 21
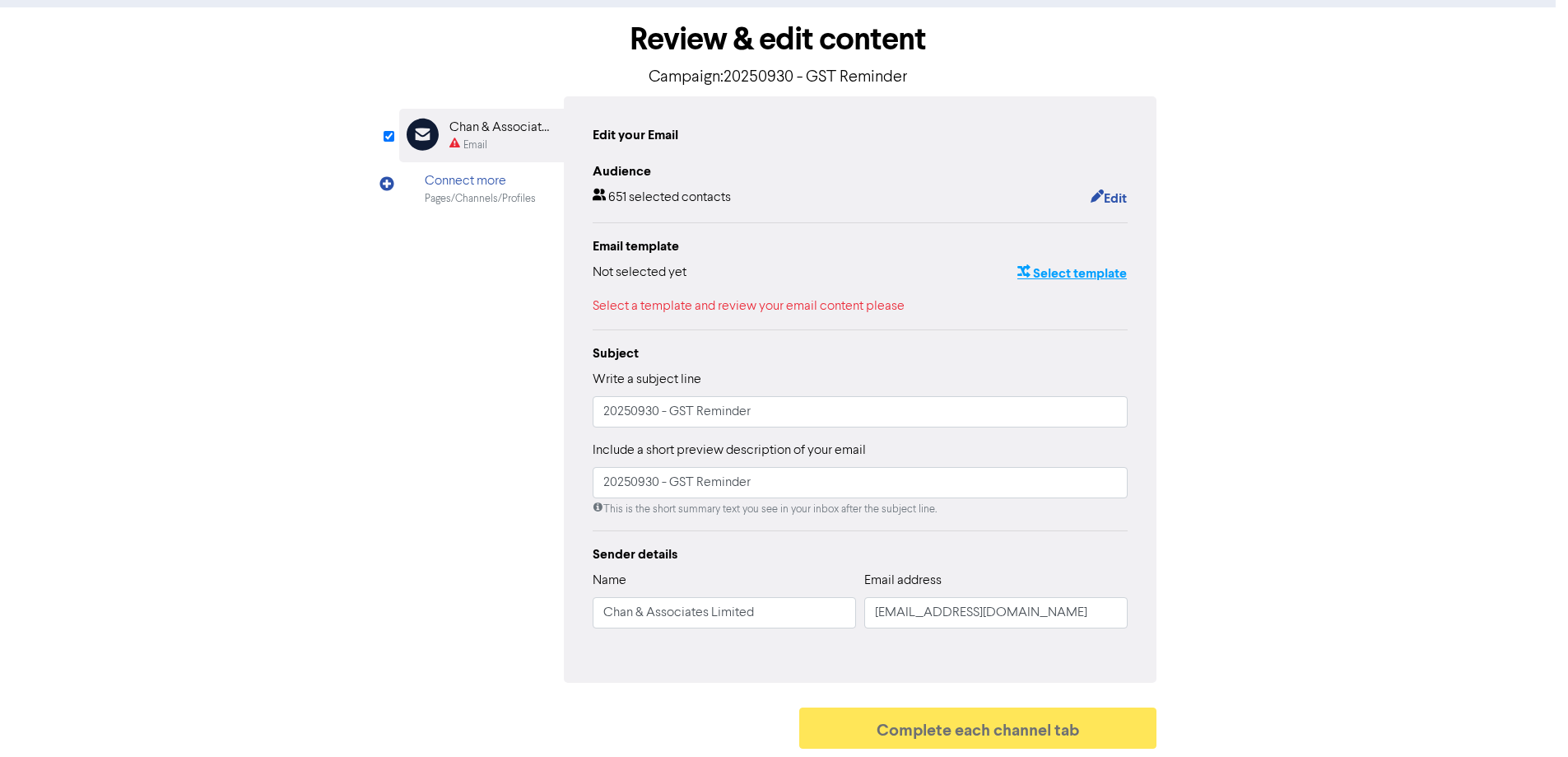
scroll to position [0, 0]
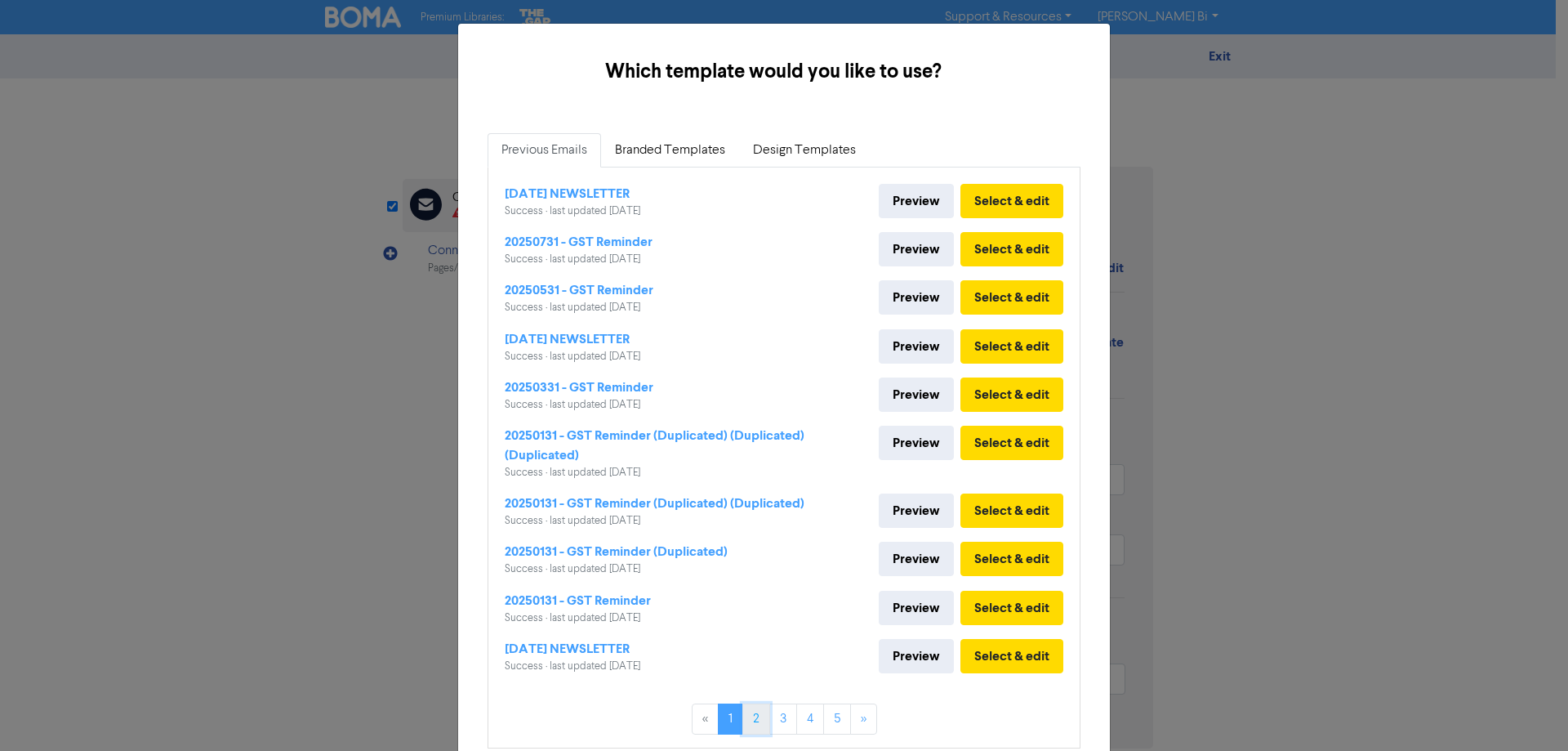
click at [748, 718] on link "2" at bounding box center [755, 719] width 28 height 31
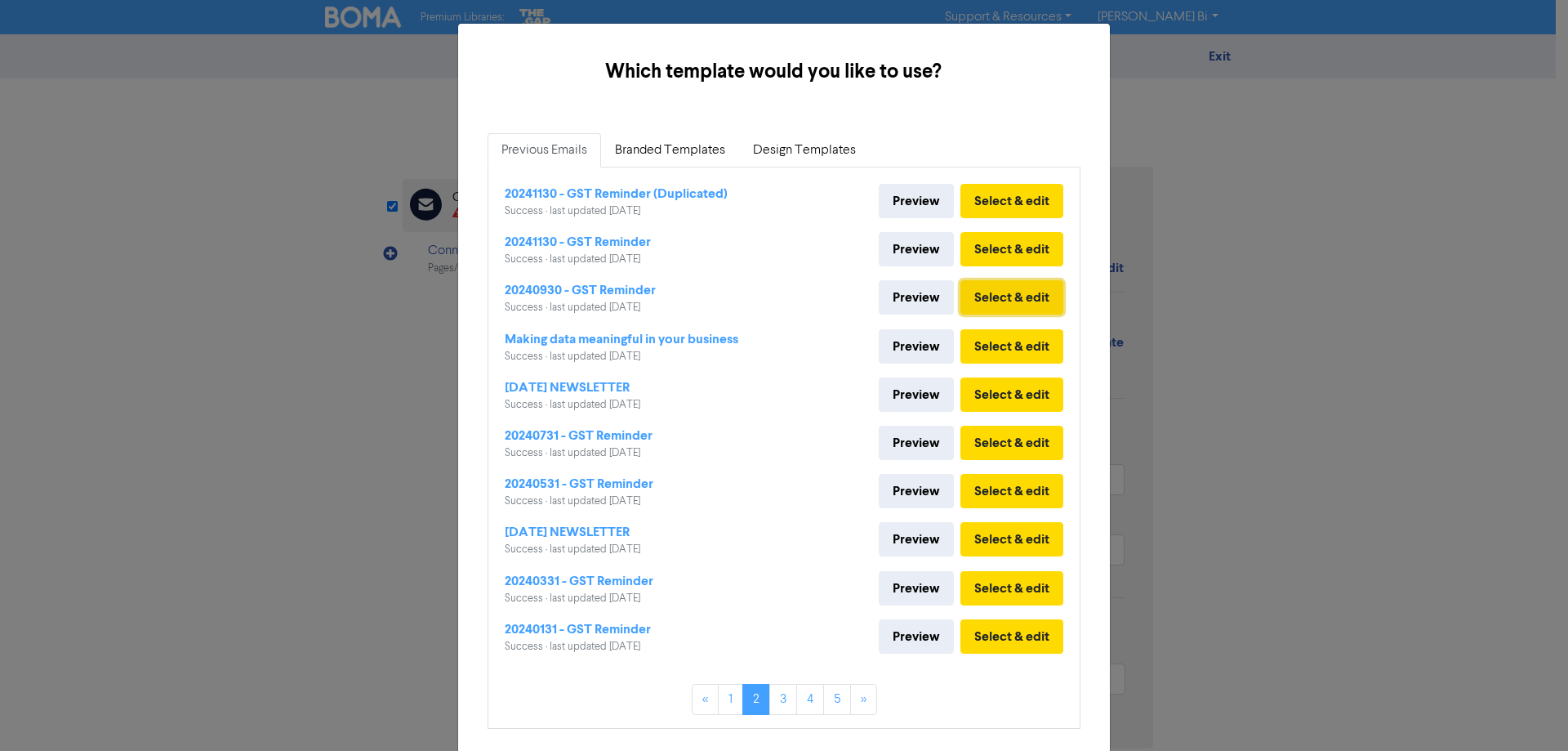
click at [1009, 306] on button "Select & edit" at bounding box center [1012, 297] width 103 height 34
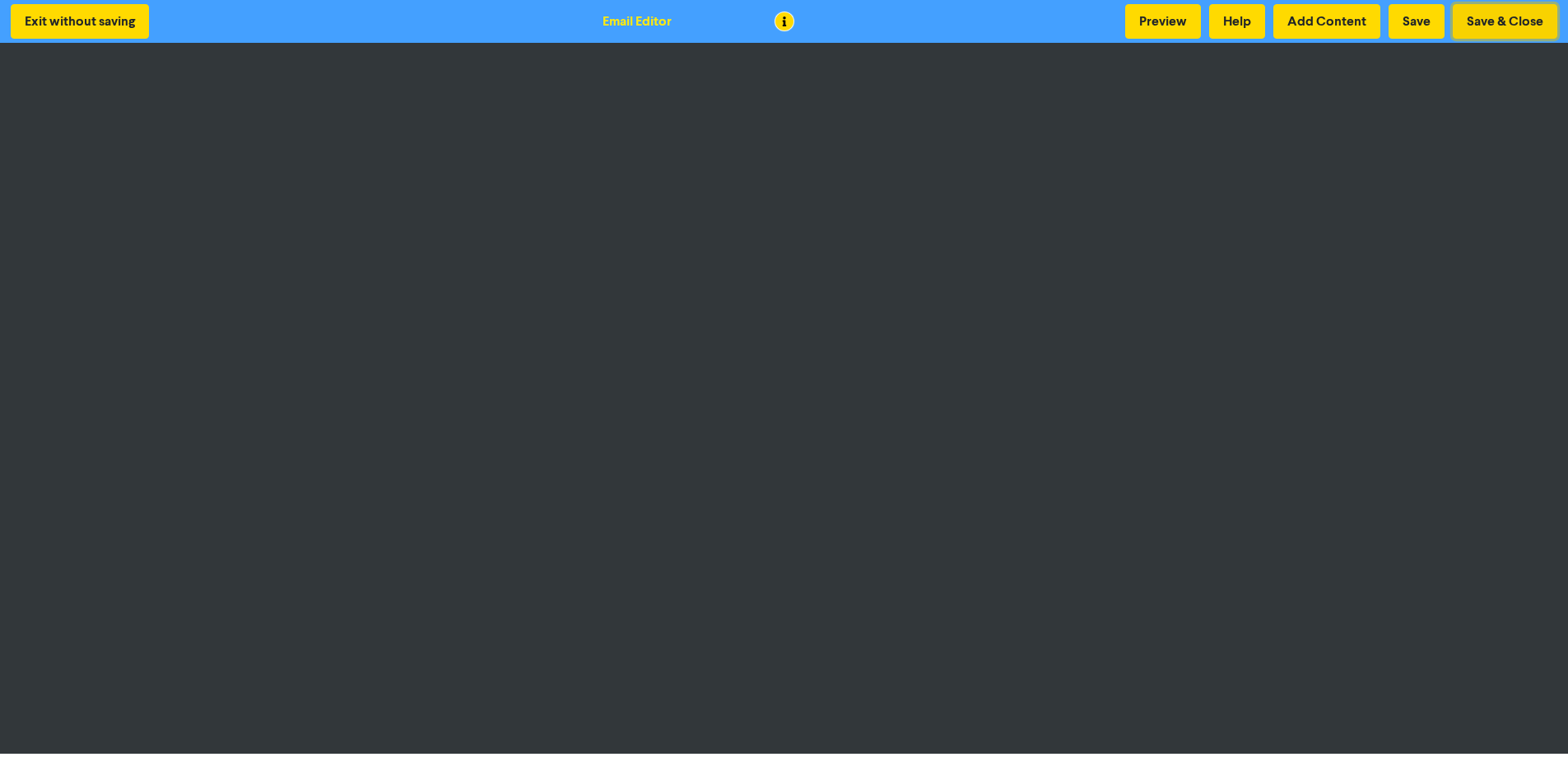
click at [1492, 16] on button "Save & Close" at bounding box center [1505, 21] width 105 height 35
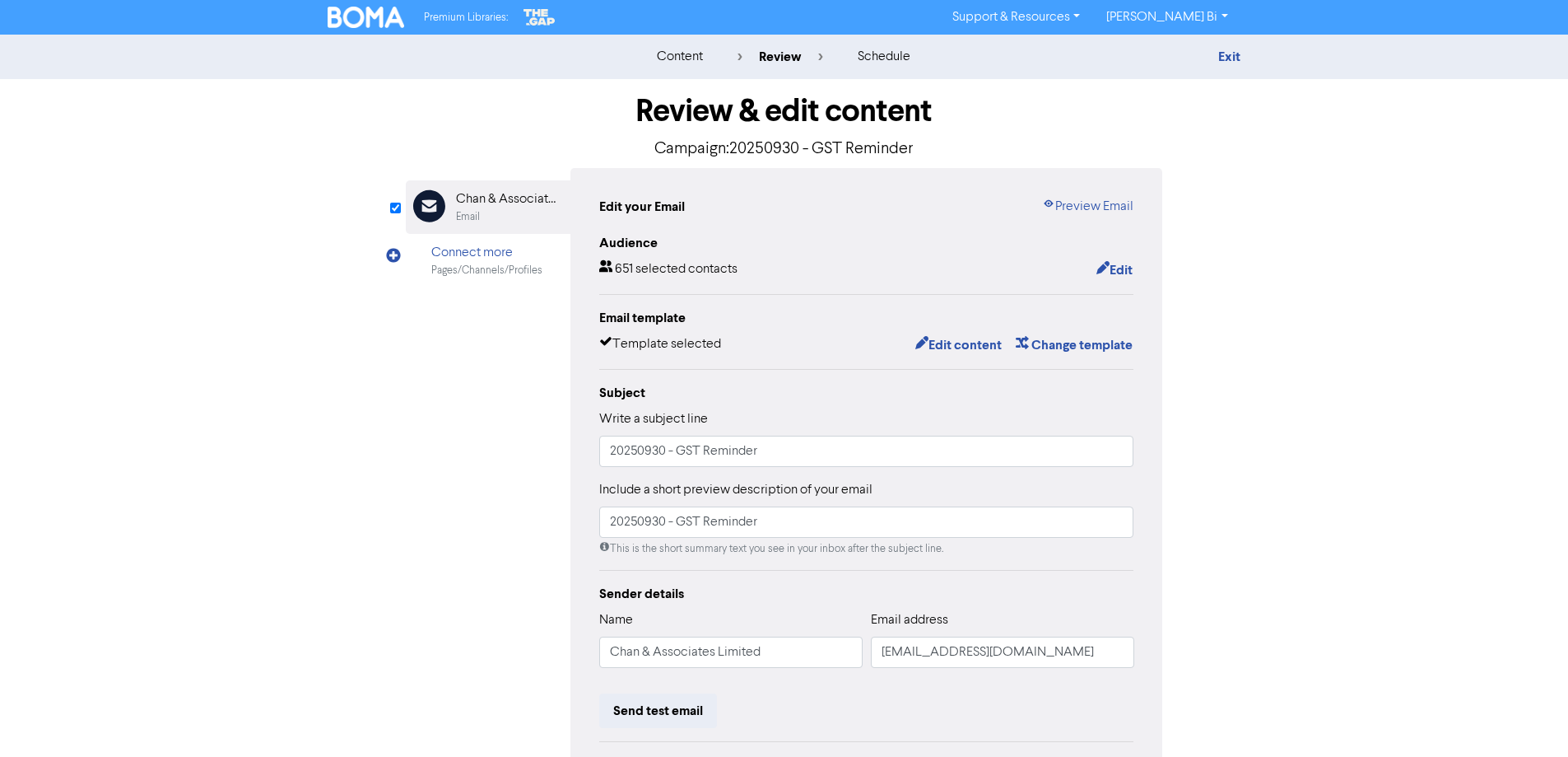
click at [1242, 64] on div "Exit" at bounding box center [1097, 57] width 313 height 20
click at [1229, 56] on link "Exit" at bounding box center [1229, 57] width 22 height 16
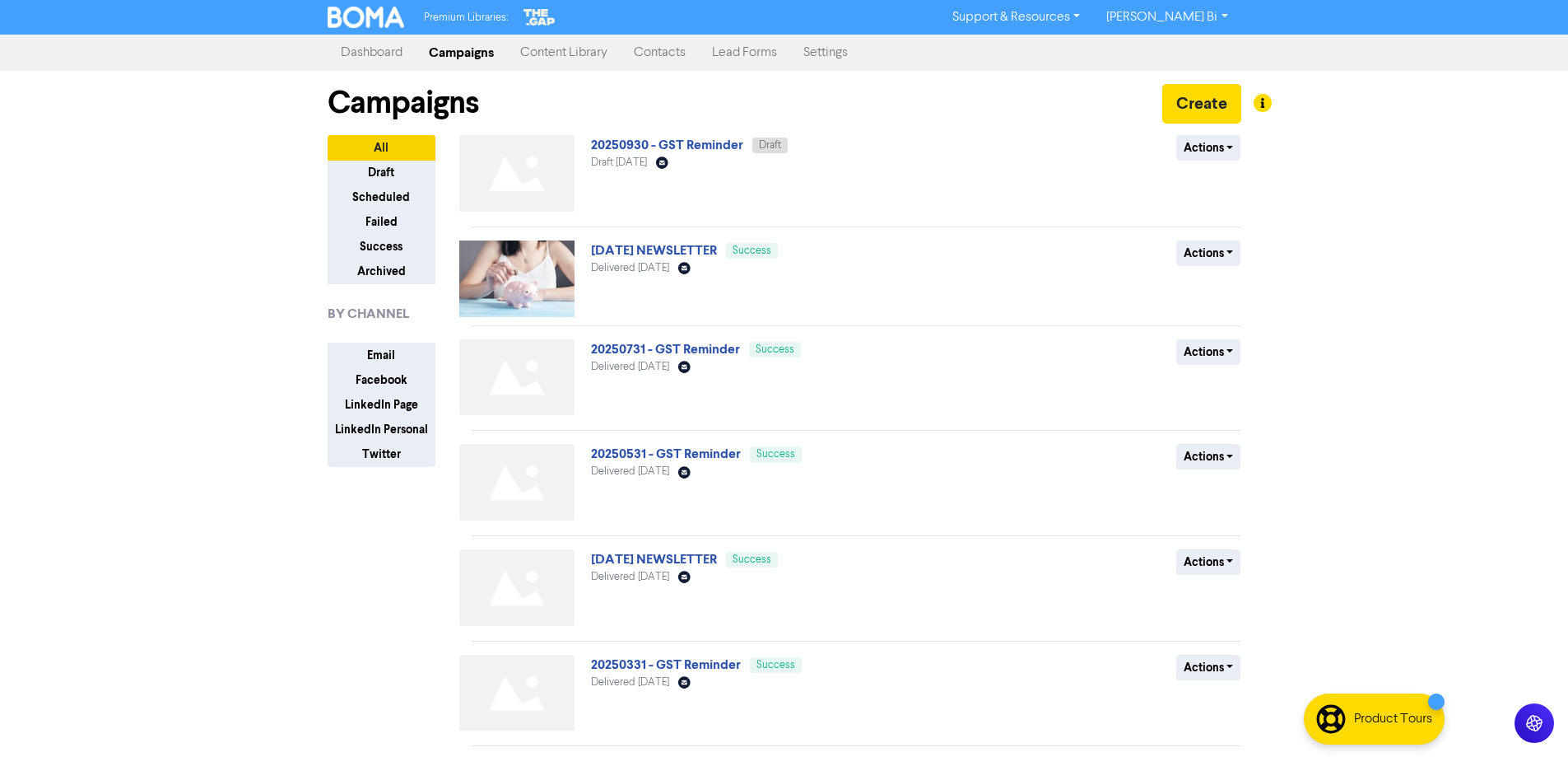
click at [41, 331] on div "Premium Libraries: Support & Resources Video Tutorials FAQ & Guides Marketing E…" at bounding box center [784, 378] width 1568 height 757
click at [189, 250] on div "Premium Libraries: Support & Resources Video Tutorials FAQ & Guides Marketing E…" at bounding box center [784, 378] width 1568 height 757
click at [251, 188] on div "Premium Libraries: Support & Resources Video Tutorials FAQ & Guides Marketing E…" at bounding box center [784, 378] width 1568 height 757
